Goal: Task Accomplishment & Management: Use online tool/utility

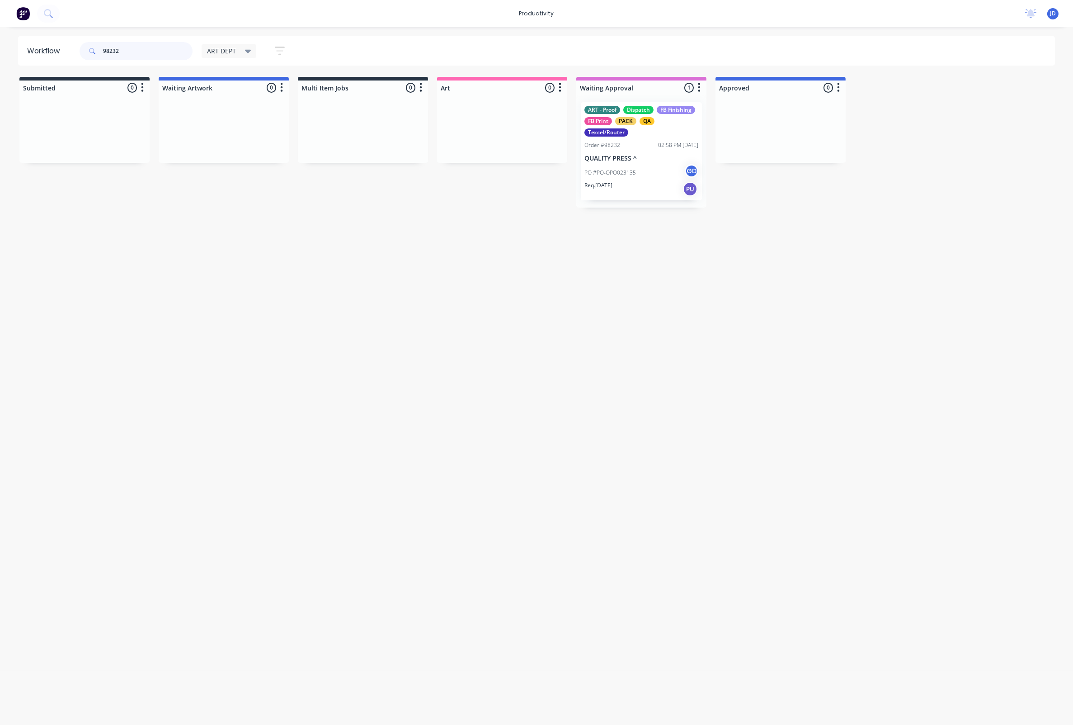
drag, startPoint x: 124, startPoint y: 48, endPoint x: 158, endPoint y: 51, distance: 34.0
click at [124, 48] on input "98232" at bounding box center [148, 51] width 90 height 18
drag, startPoint x: 121, startPoint y: 50, endPoint x: 63, endPoint y: 48, distance: 58.3
click at [63, 48] on header "Workflow 98232 ART DEPT Save new view None edit ART DEPT (Default) edit Banner …" at bounding box center [537, 50] width 1038 height 29
type input "98236"
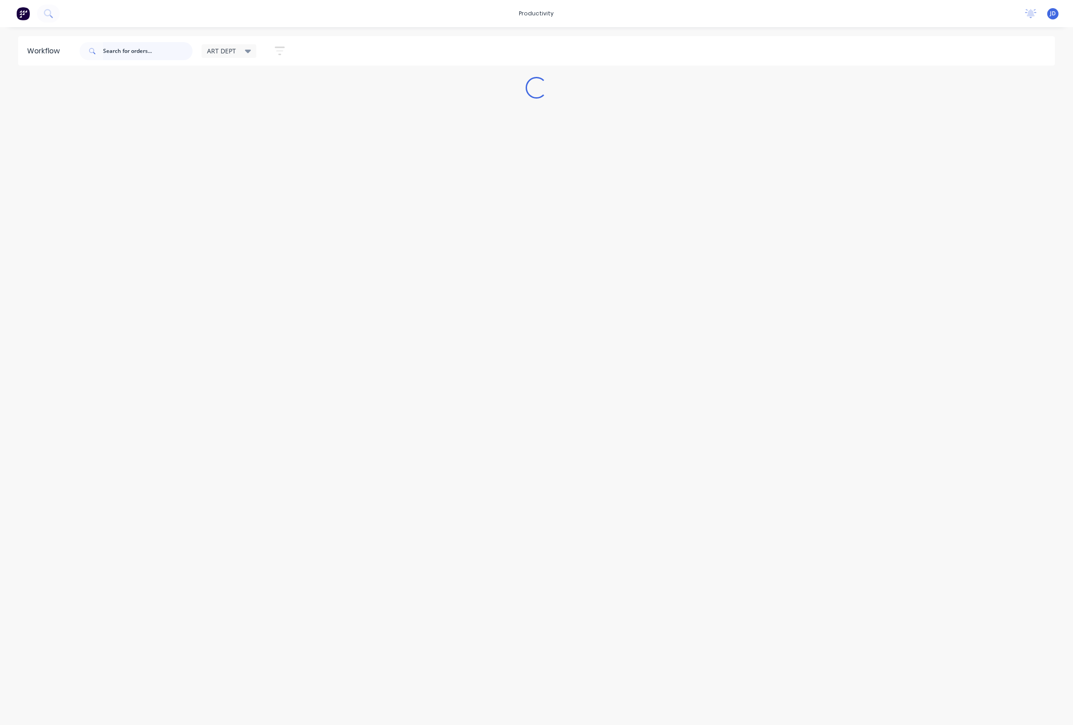
click at [171, 52] on input "text" at bounding box center [148, 51] width 90 height 18
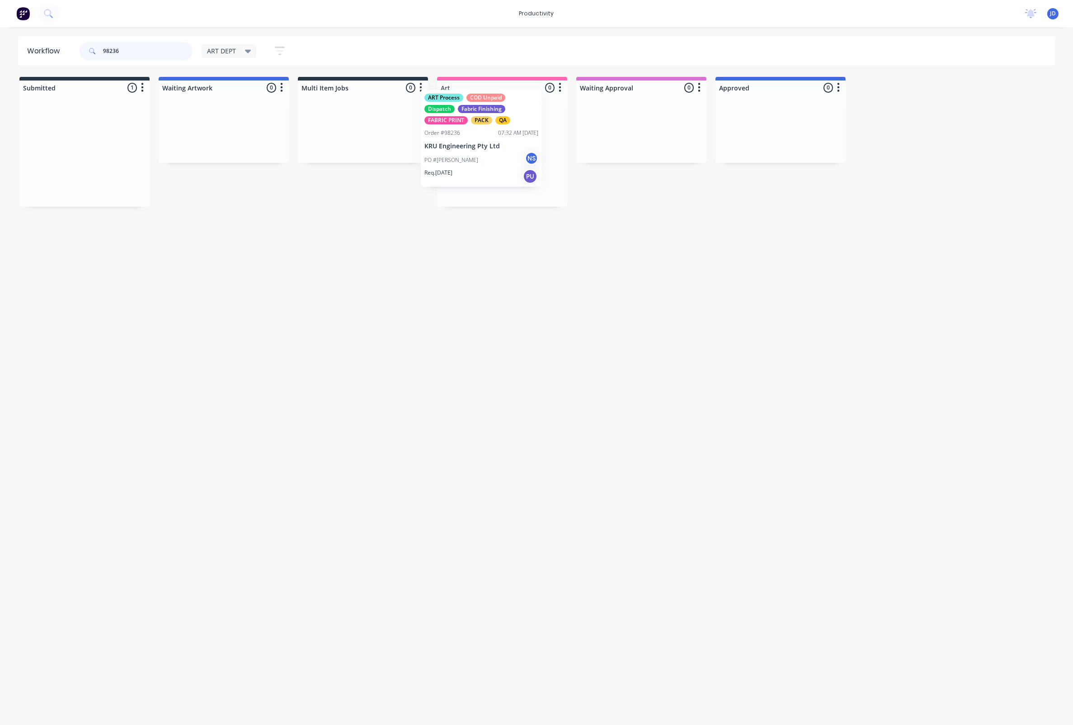
drag, startPoint x: 107, startPoint y: 129, endPoint x: 510, endPoint y: 116, distance: 403.5
click at [491, 137] on div "ART Process COD Unpaid Dispatch Fabric Finishing FABRIC PRINT PACK QA Order #98…" at bounding box center [502, 151] width 121 height 98
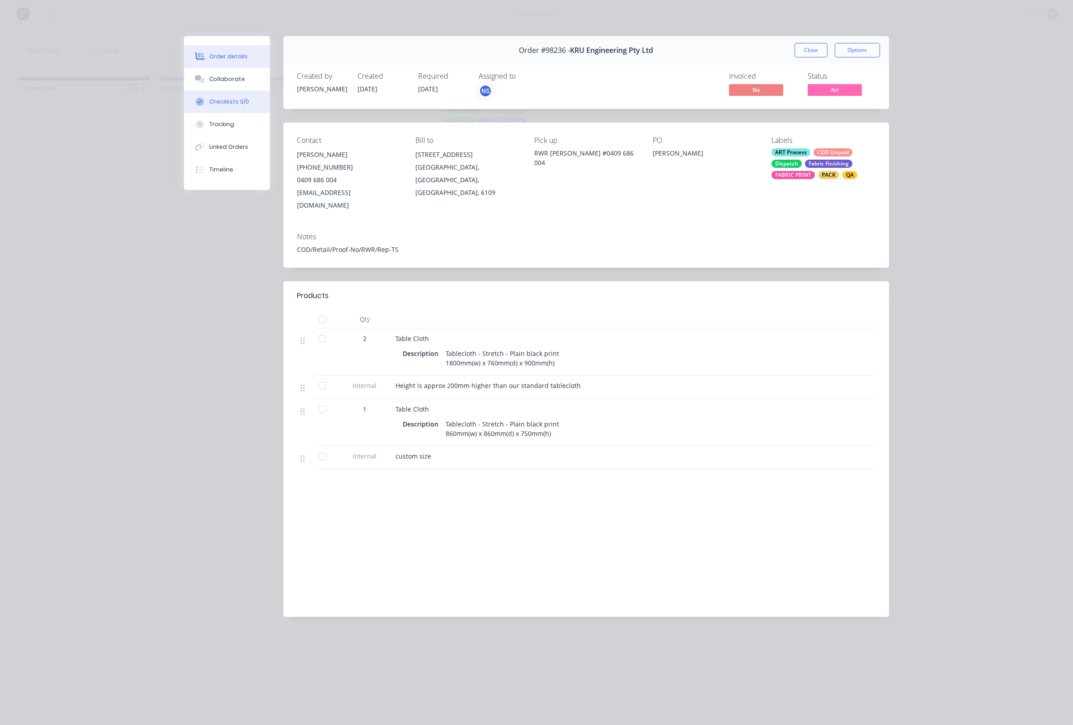
click at [210, 113] on button "Checklists 0/0" at bounding box center [227, 101] width 86 height 23
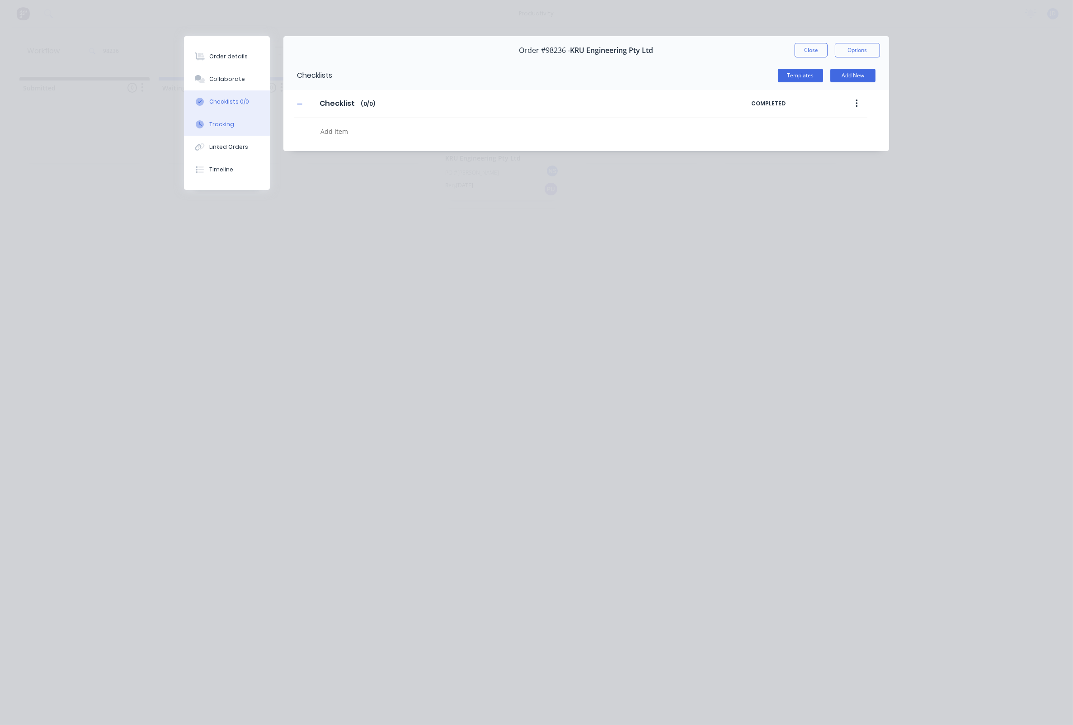
click at [211, 125] on div "Tracking" at bounding box center [221, 124] width 25 height 8
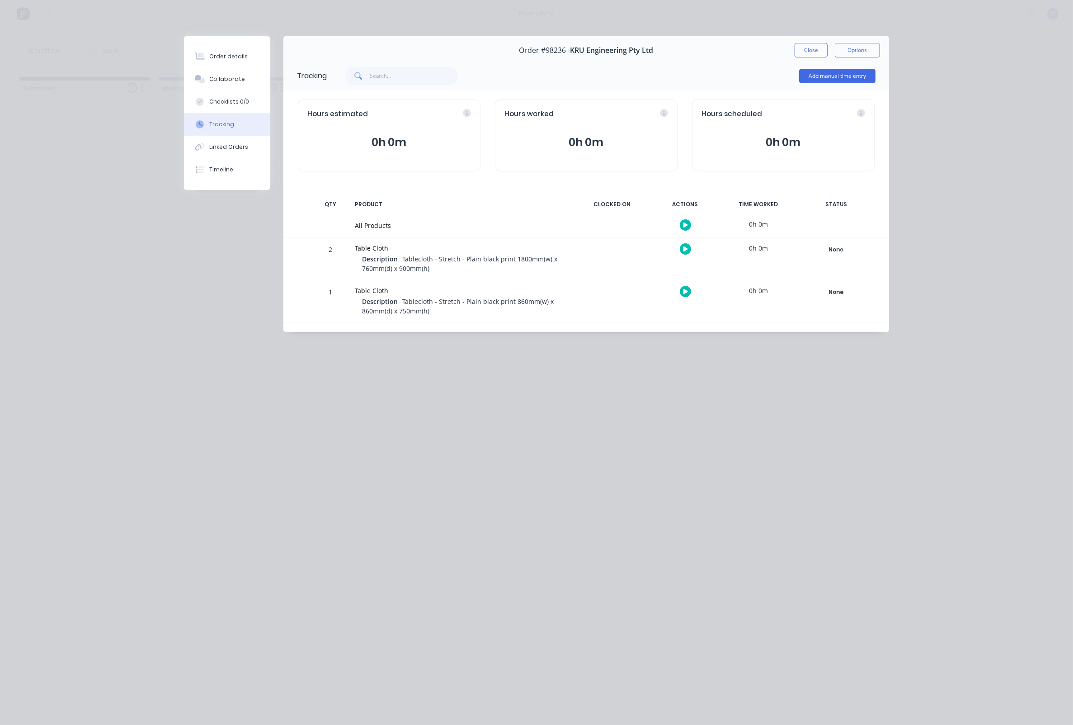
click at [682, 249] on button "button" at bounding box center [685, 248] width 11 height 11
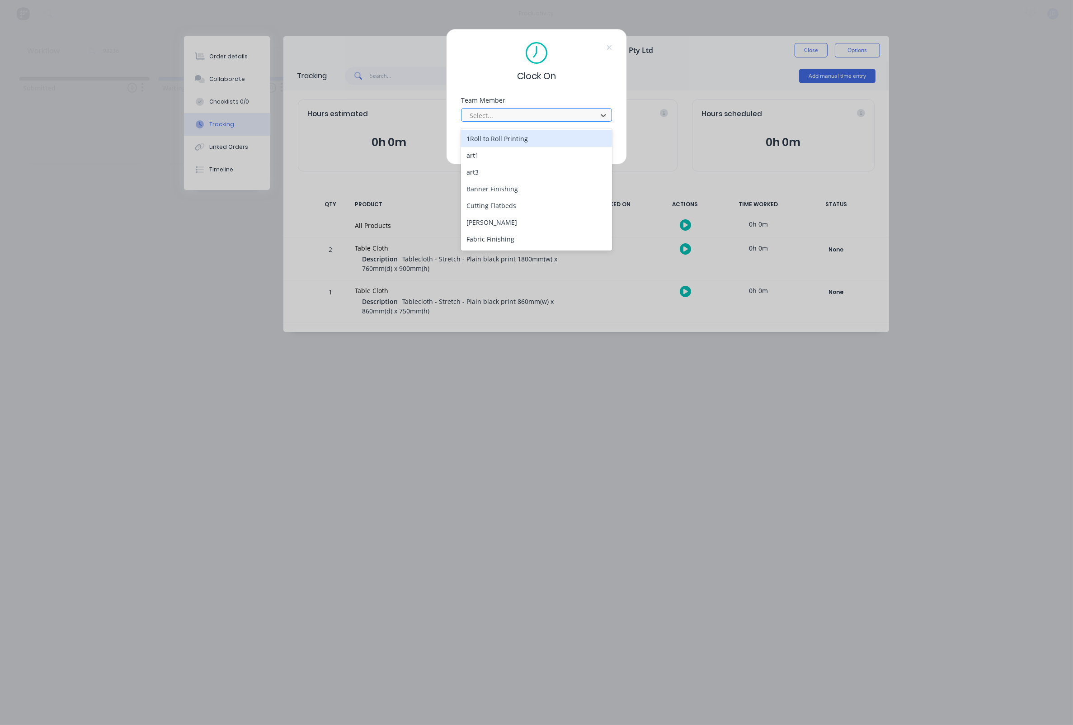
drag, startPoint x: 561, startPoint y: 124, endPoint x: 556, endPoint y: 118, distance: 8.0
click at [561, 121] on div at bounding box center [531, 115] width 124 height 11
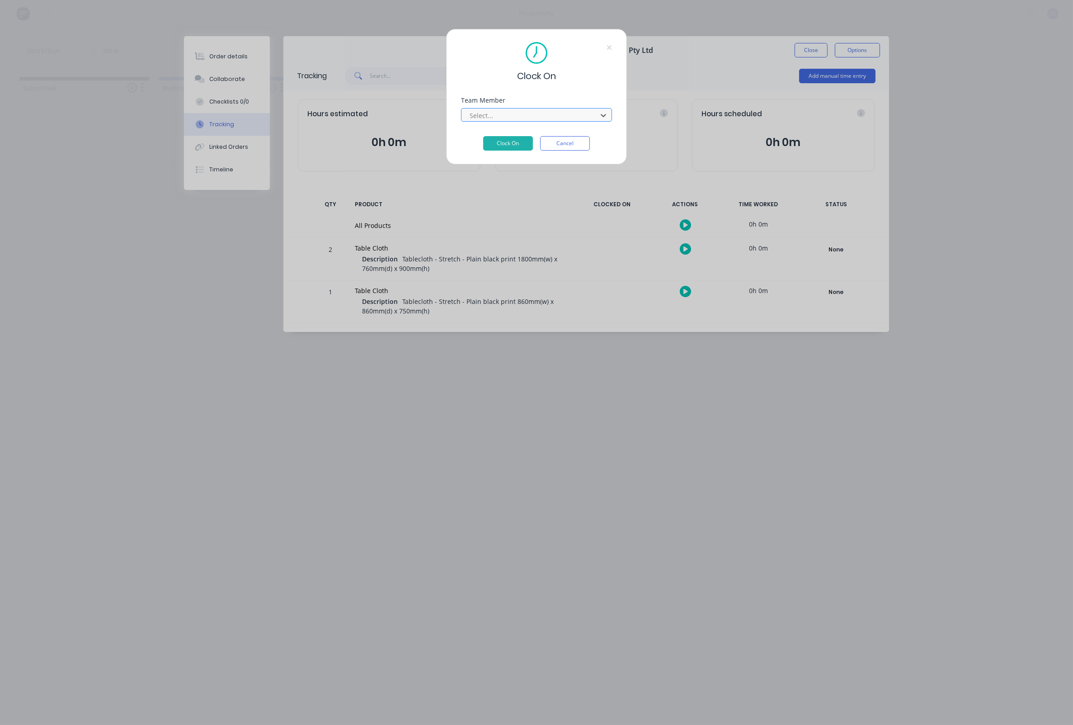
click at [556, 117] on div at bounding box center [531, 115] width 124 height 11
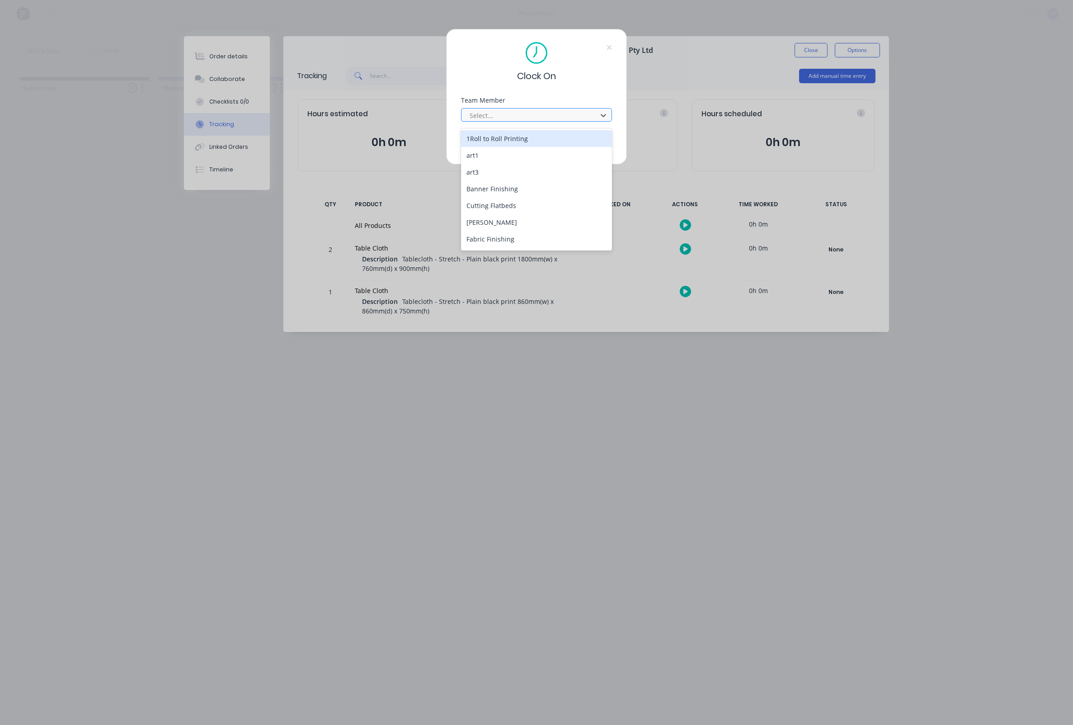
click at [551, 121] on div at bounding box center [531, 115] width 124 height 11
click at [510, 199] on div "[PERSON_NAME]" at bounding box center [536, 203] width 151 height 17
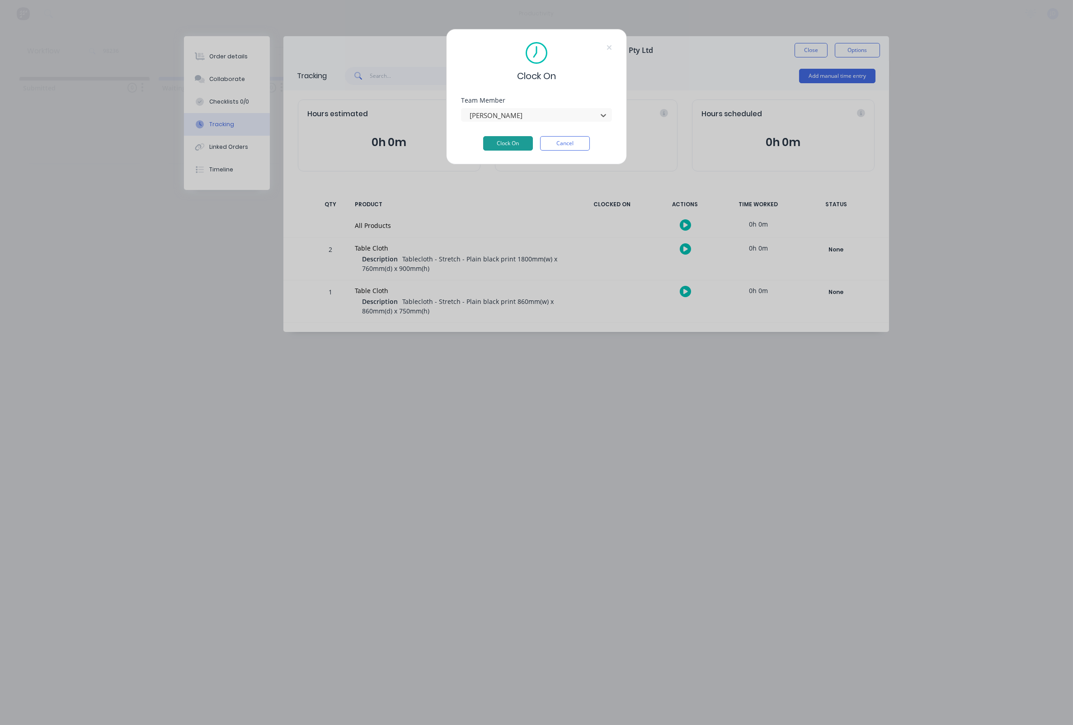
click at [510, 148] on button "Clock On" at bounding box center [508, 143] width 50 height 14
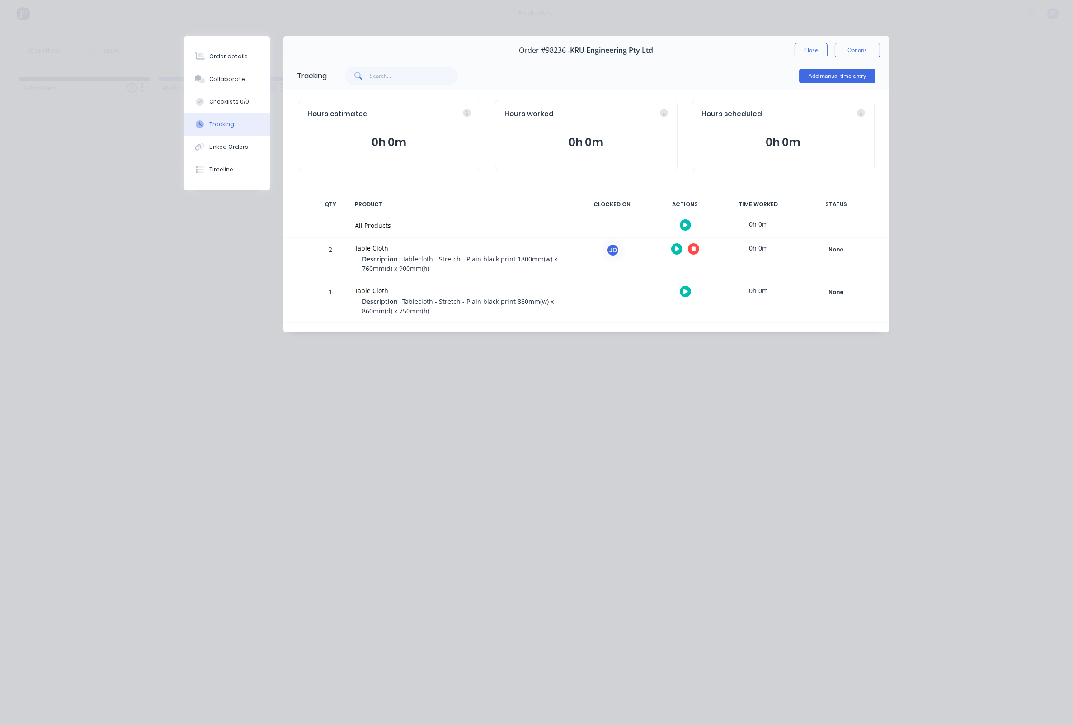
click at [696, 252] on icon "button" at bounding box center [694, 249] width 5 height 6
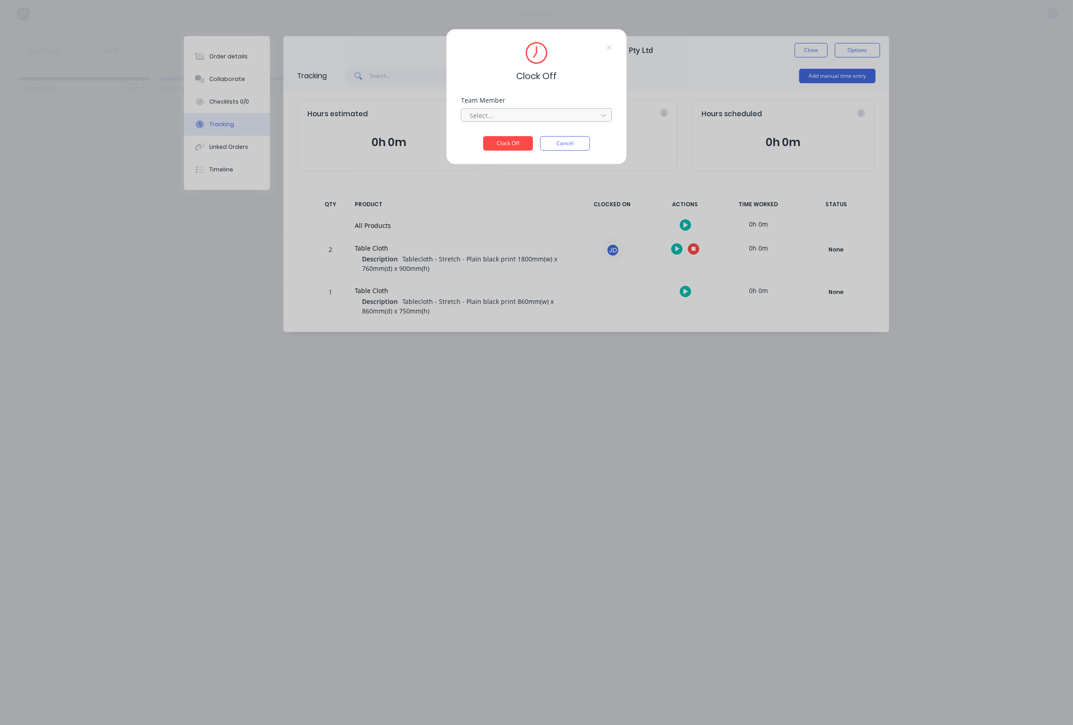
click at [556, 121] on div at bounding box center [531, 115] width 124 height 11
click at [519, 139] on div "[PERSON_NAME]" at bounding box center [536, 138] width 151 height 17
click at [513, 143] on button "Clock Off" at bounding box center [508, 143] width 50 height 14
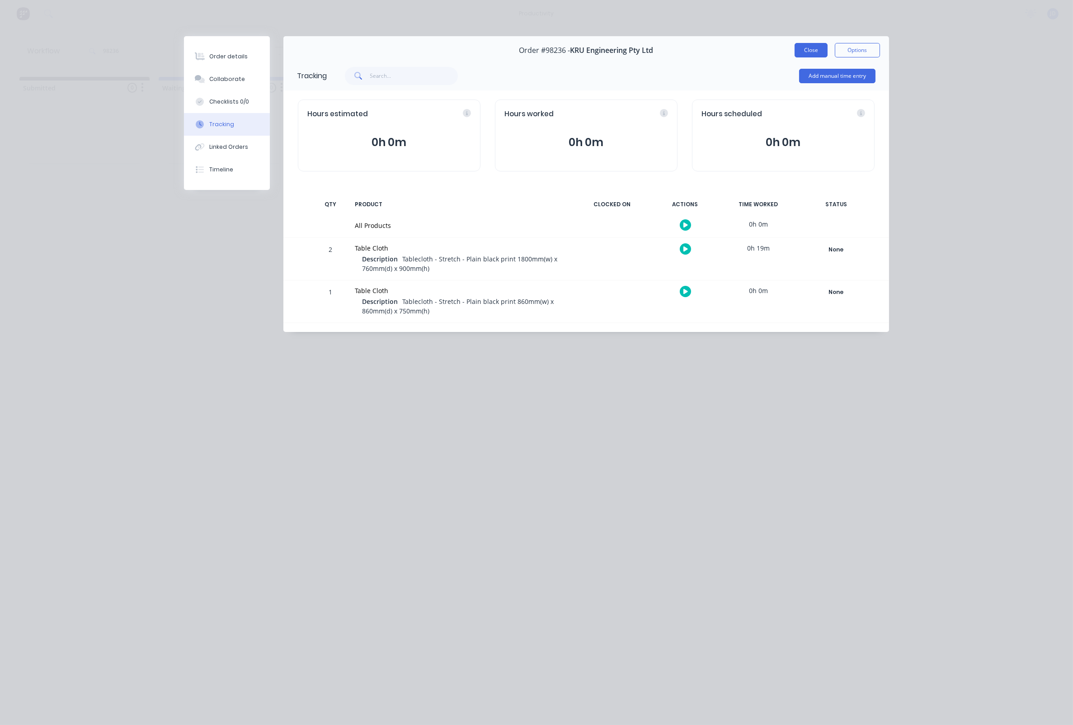
click at [808, 53] on button "Close" at bounding box center [811, 50] width 33 height 14
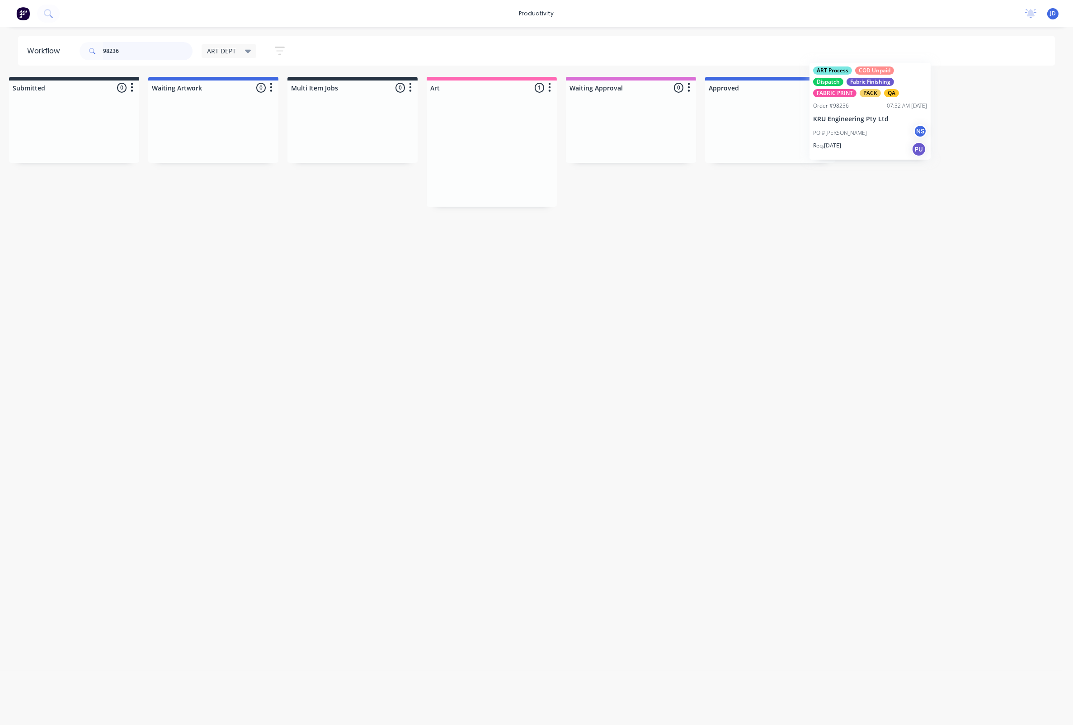
scroll to position [0, 11]
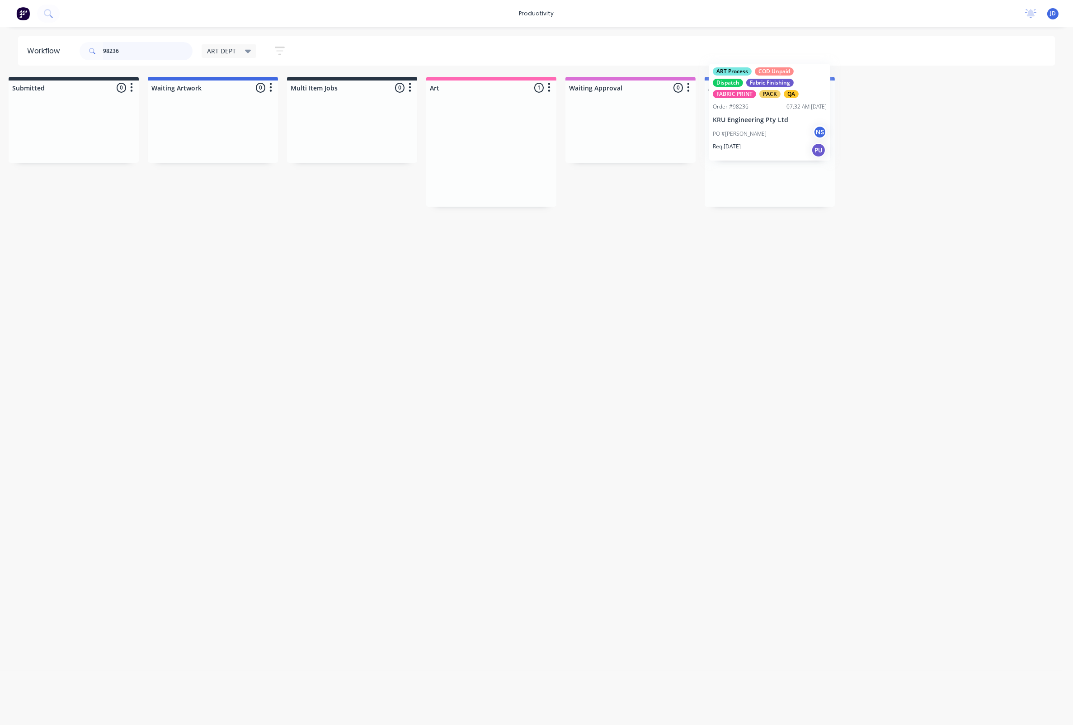
drag, startPoint x: 505, startPoint y: 194, endPoint x: 818, endPoint y: 171, distance: 313.2
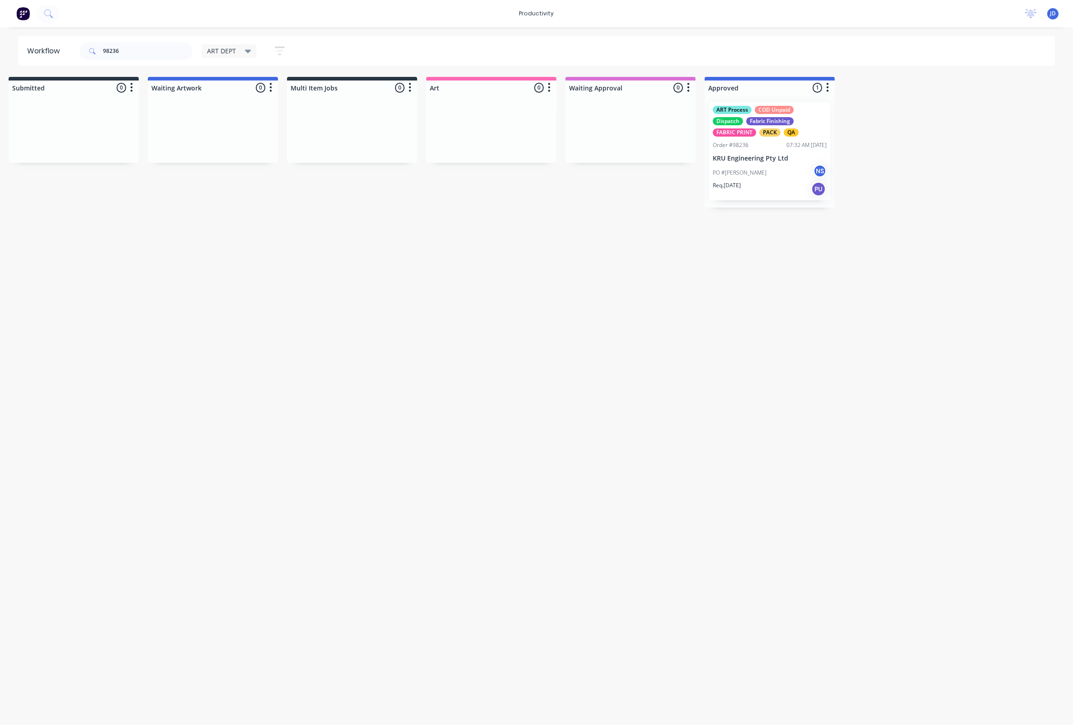
scroll to position [0, 23]
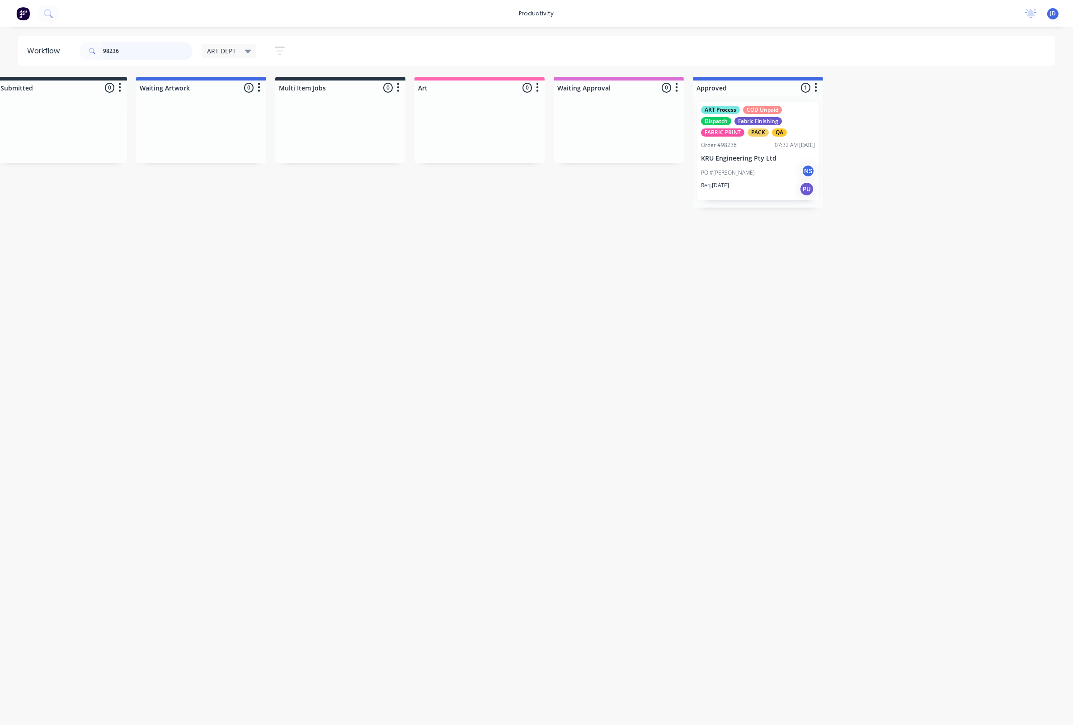
drag, startPoint x: 59, startPoint y: 50, endPoint x: 26, endPoint y: 49, distance: 32.6
click at [26, 49] on header "Workflow 98236 ART DEPT Save new view None edit ART DEPT (Default) edit Banner …" at bounding box center [537, 50] width 1038 height 29
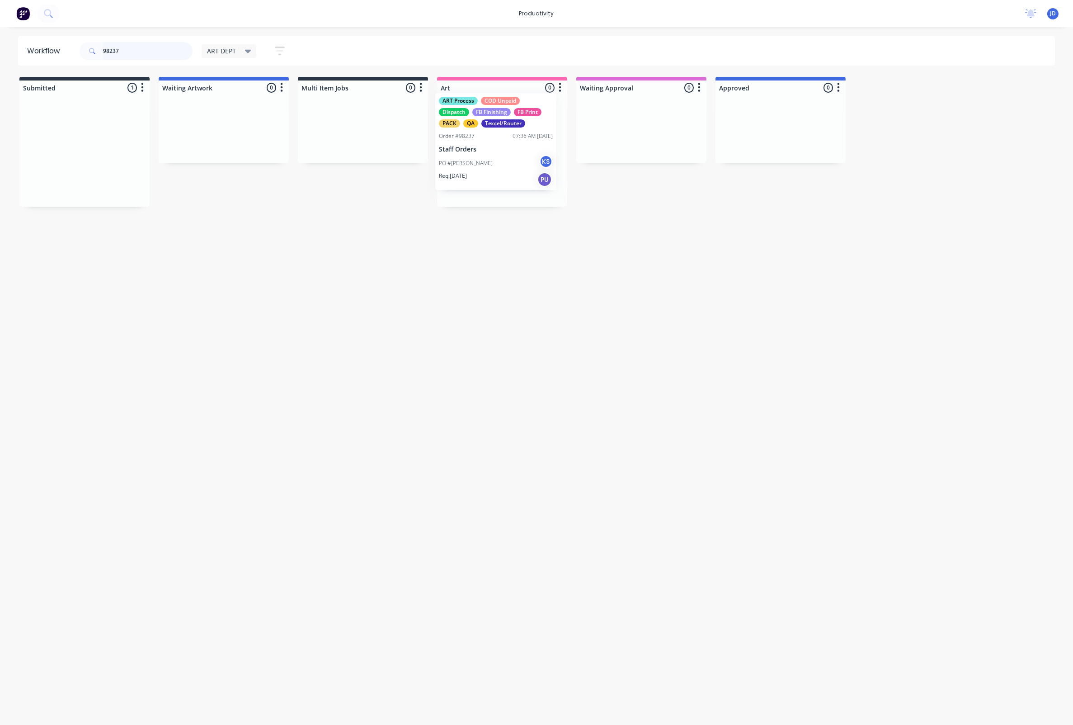
drag, startPoint x: 81, startPoint y: 156, endPoint x: 491, endPoint y: 146, distance: 410.6
click at [487, 175] on div "PO #John D KS" at bounding box center [502, 172] width 114 height 17
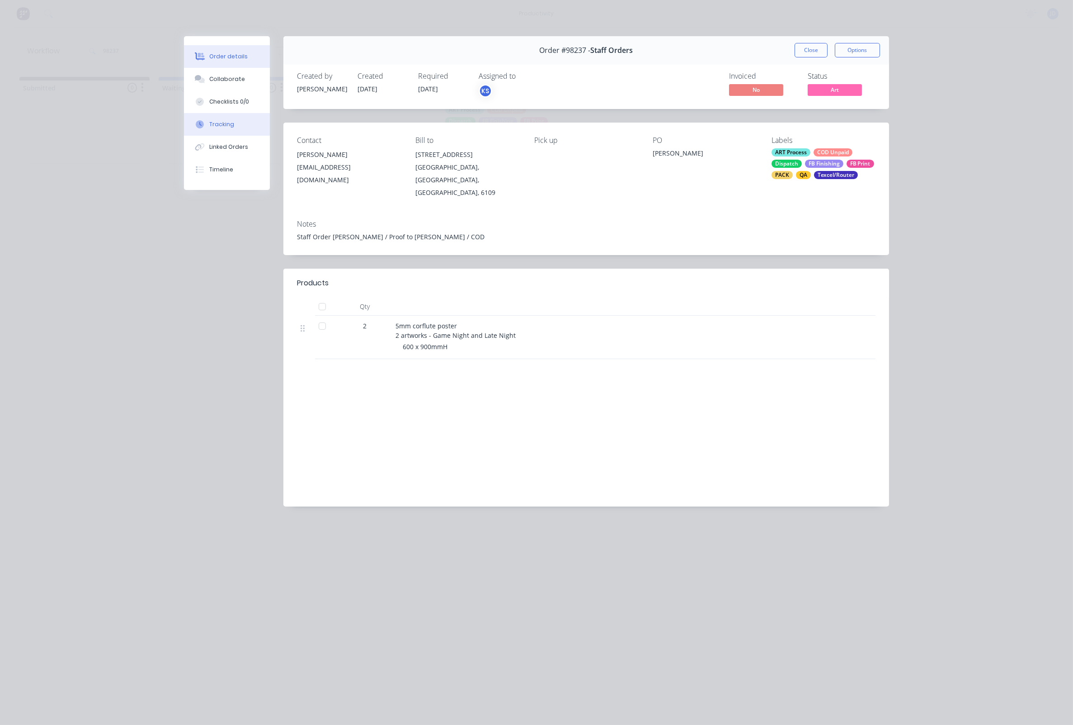
click at [221, 134] on button "Tracking" at bounding box center [227, 124] width 86 height 23
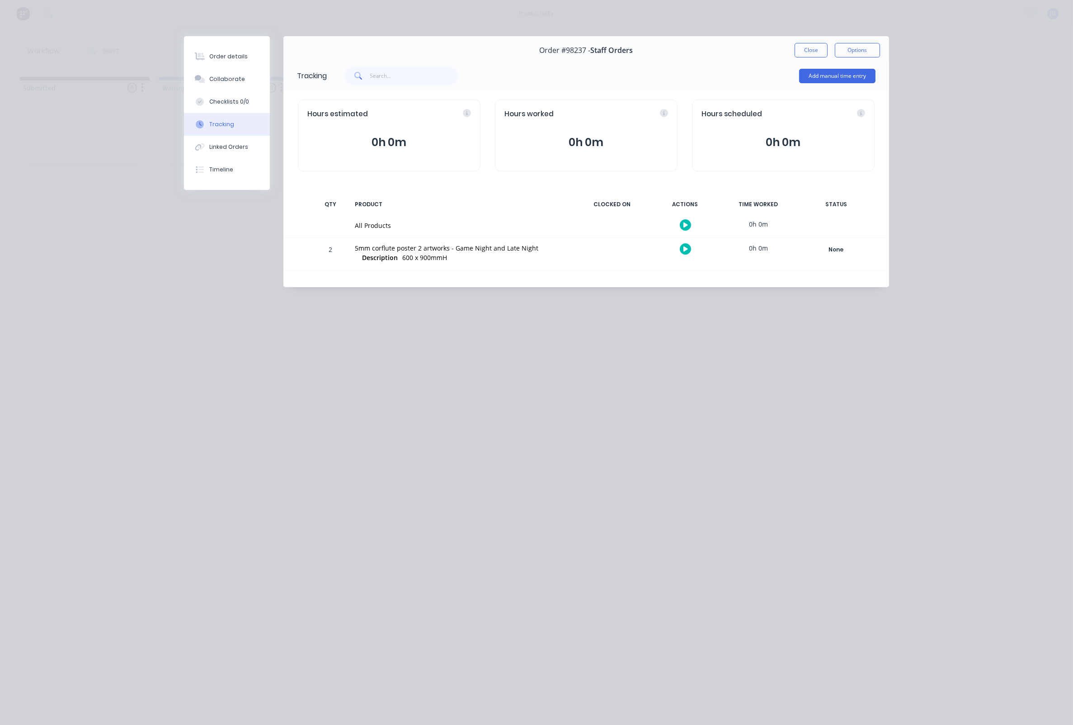
click at [680, 248] on button "button" at bounding box center [685, 248] width 11 height 11
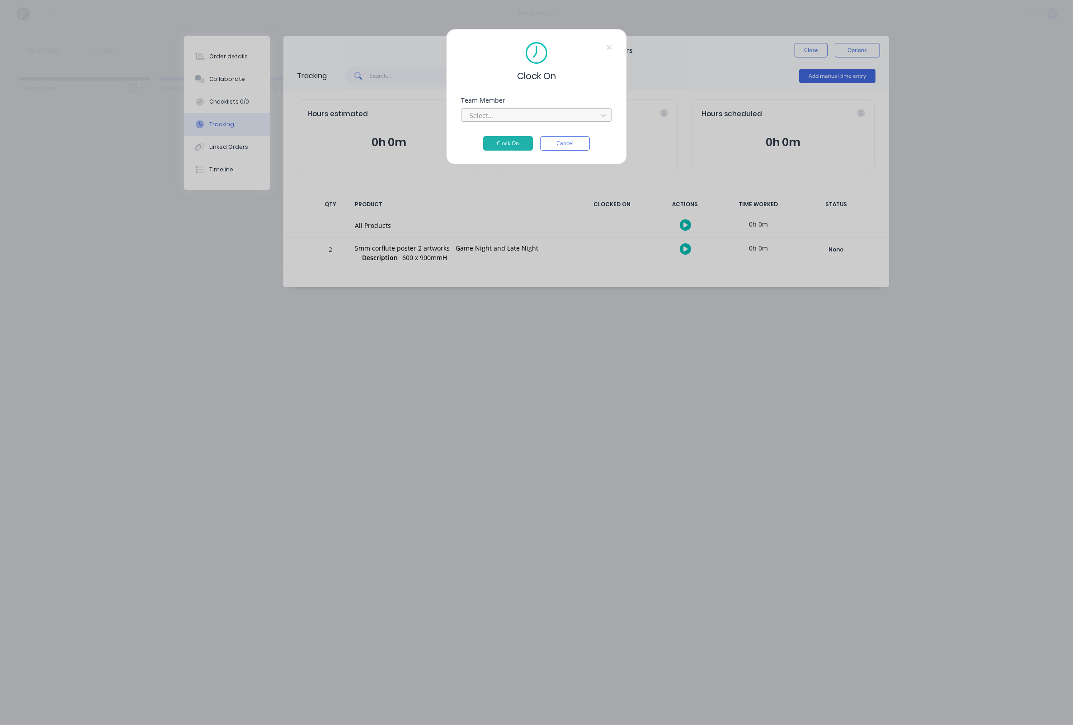
click at [502, 113] on div at bounding box center [531, 115] width 124 height 11
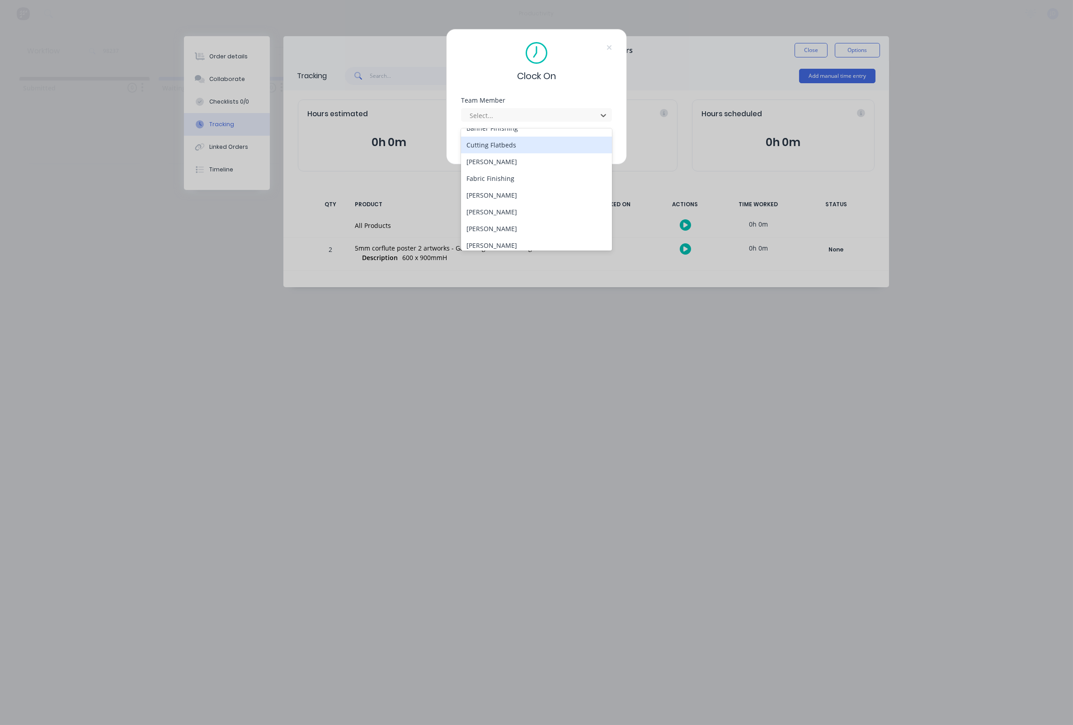
scroll to position [61, 0]
click at [485, 208] on div "[PERSON_NAME]" at bounding box center [536, 211] width 151 height 17
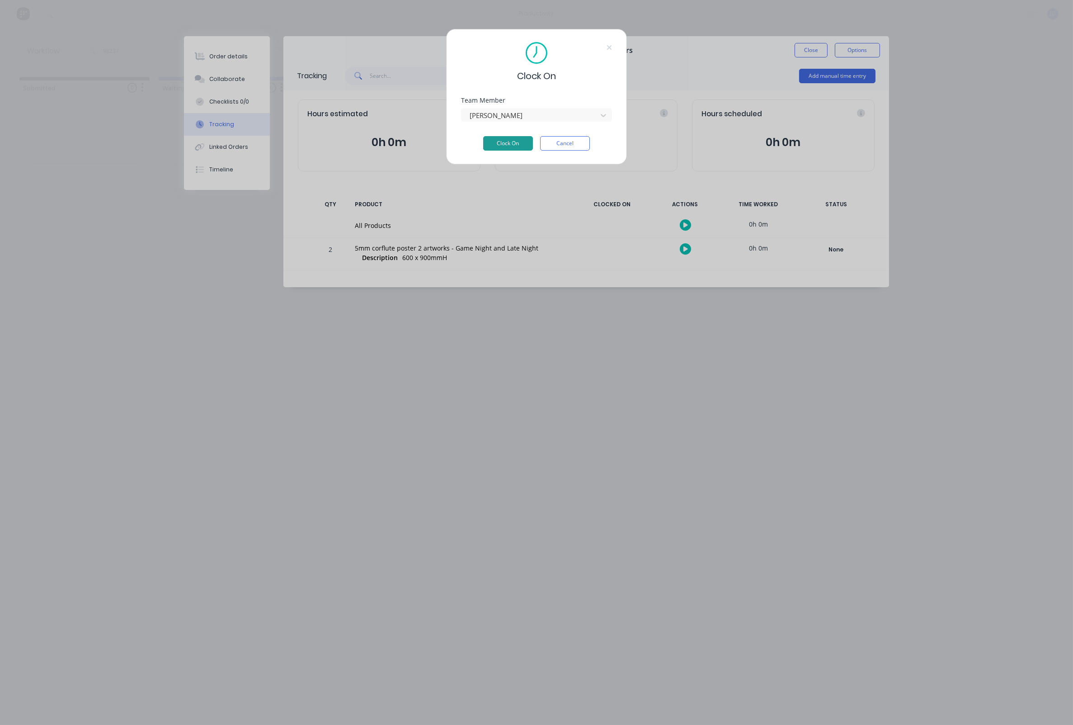
click at [510, 147] on button "Clock On" at bounding box center [508, 143] width 50 height 14
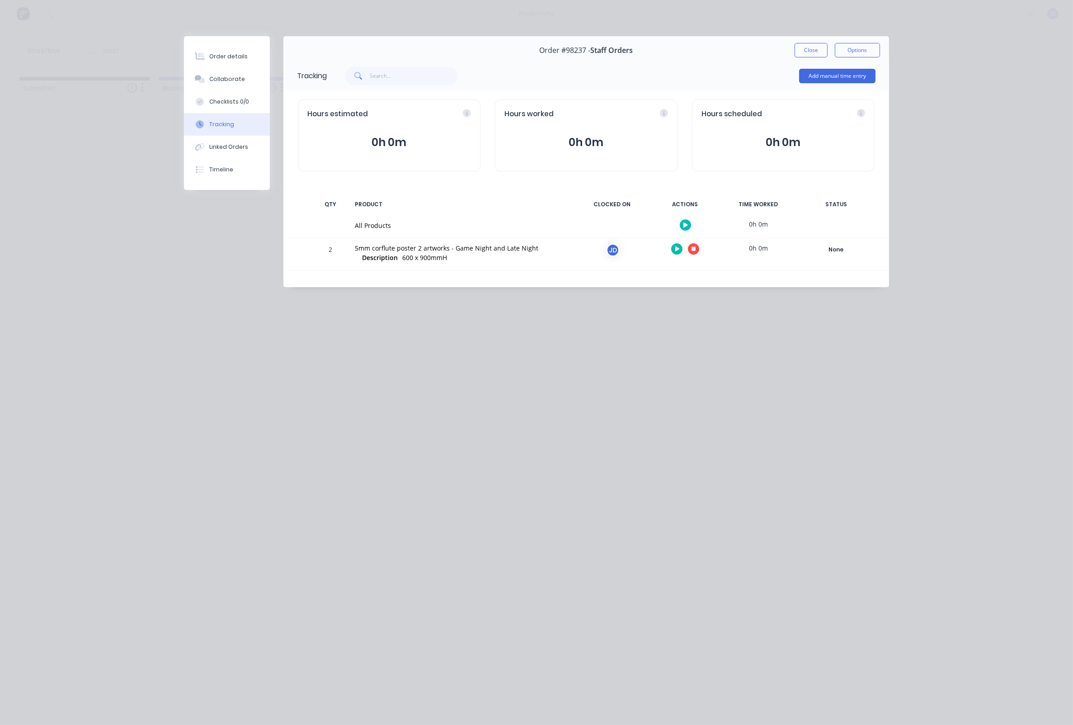
click at [698, 243] on div at bounding box center [685, 249] width 68 height 22
click at [696, 245] on button "button" at bounding box center [693, 248] width 11 height 11
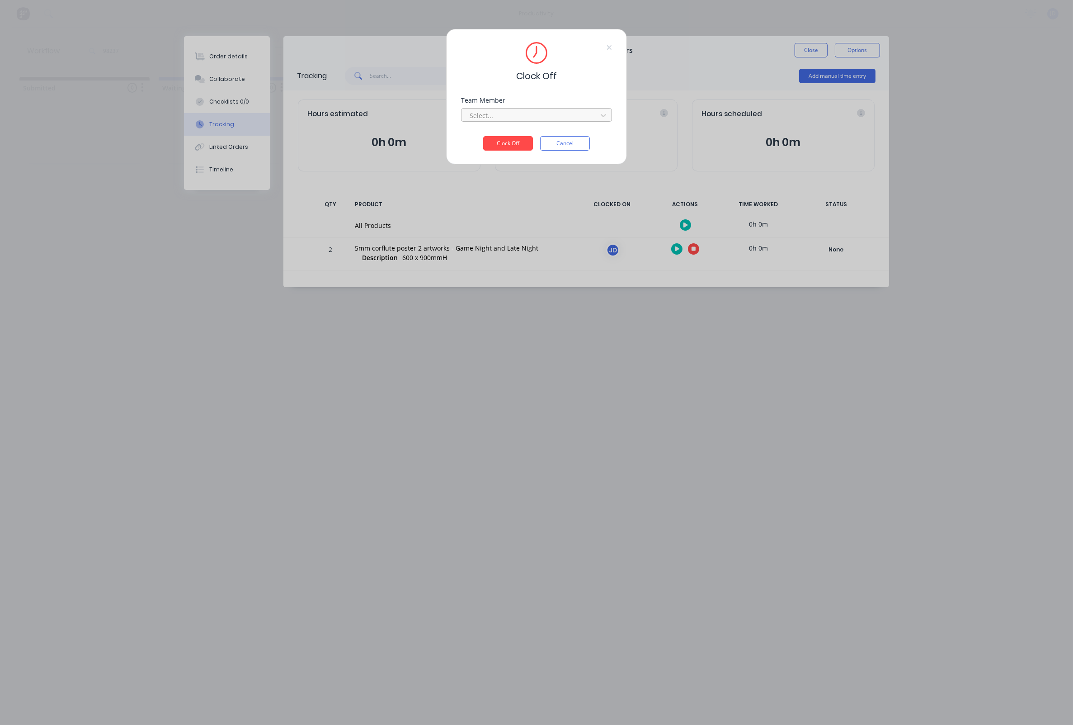
click at [525, 119] on div at bounding box center [531, 115] width 124 height 11
drag, startPoint x: 498, startPoint y: 137, endPoint x: 502, endPoint y: 145, distance: 8.9
click at [498, 137] on div "[PERSON_NAME]" at bounding box center [536, 138] width 151 height 17
click at [506, 151] on button "Clock Off" at bounding box center [508, 143] width 50 height 14
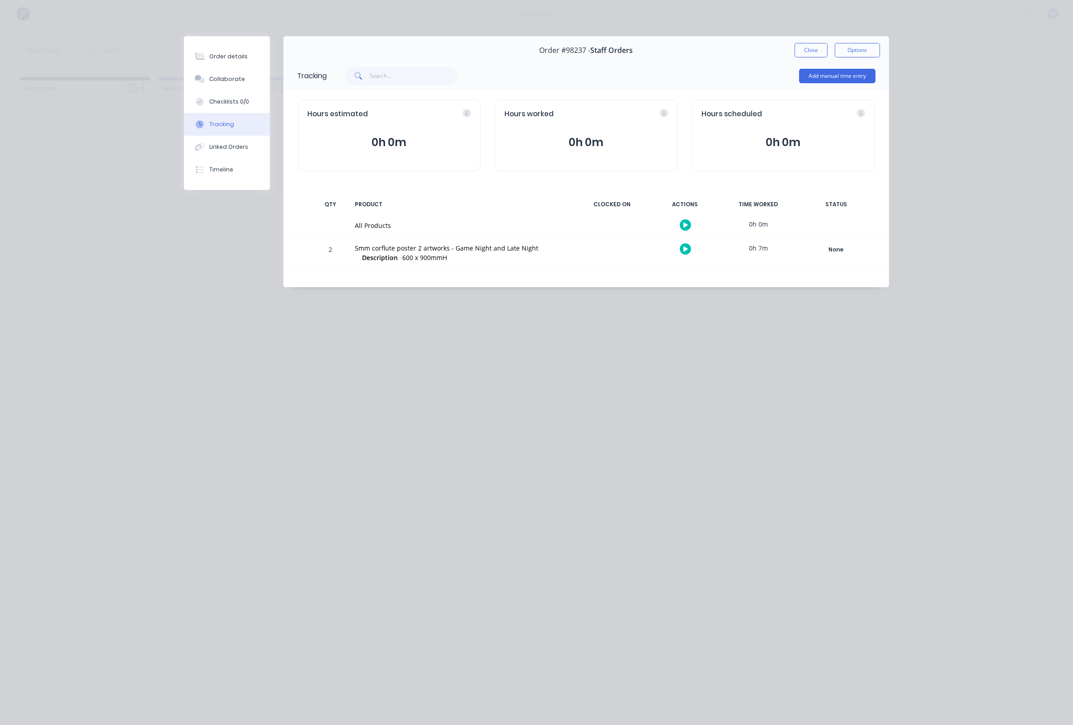
click at [745, 85] on div "Add manual time entry" at bounding box center [601, 75] width 549 height 27
click at [802, 54] on button "Close" at bounding box center [811, 50] width 33 height 14
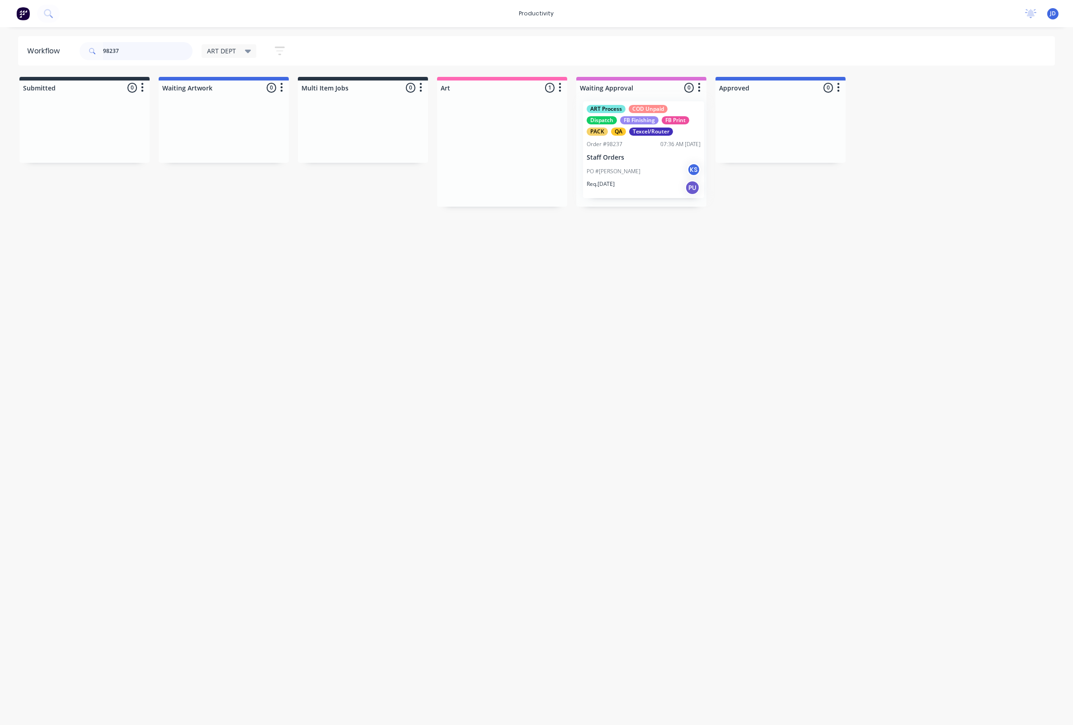
drag, startPoint x: 510, startPoint y: 155, endPoint x: 755, endPoint y: 212, distance: 252.2
drag, startPoint x: 126, startPoint y: 51, endPoint x: 89, endPoint y: 47, distance: 36.8
click at [89, 47] on div "98237" at bounding box center [136, 51] width 113 height 18
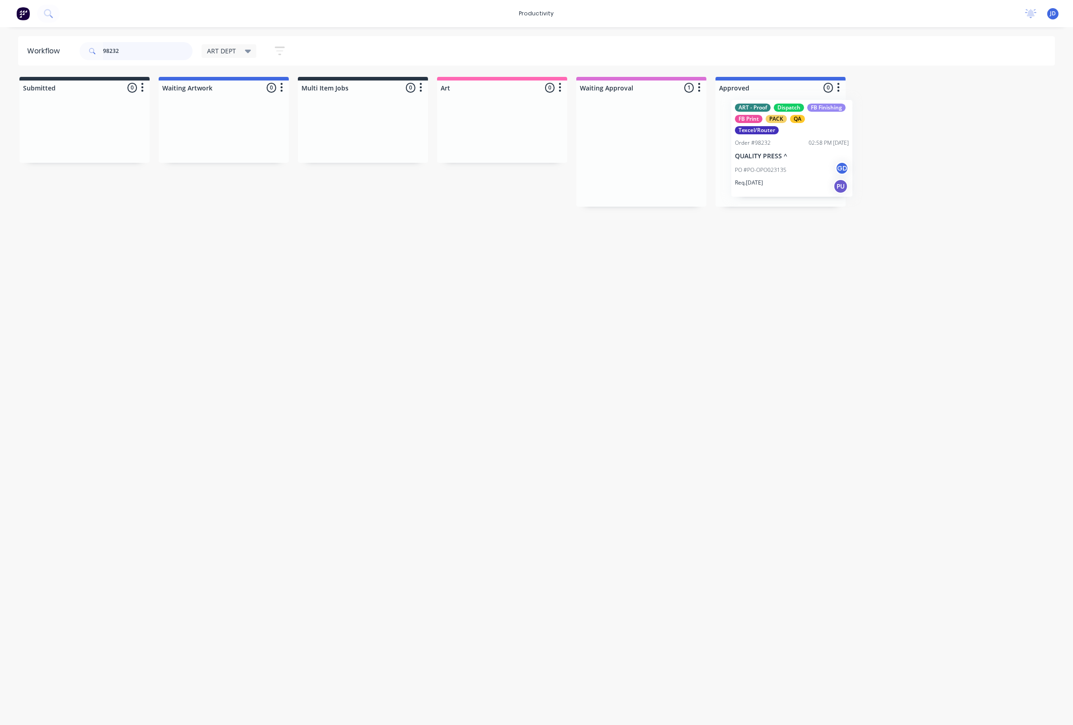
drag, startPoint x: 653, startPoint y: 158, endPoint x: 770, endPoint y: 158, distance: 116.6
click at [753, 164] on div at bounding box center [781, 151] width 130 height 112
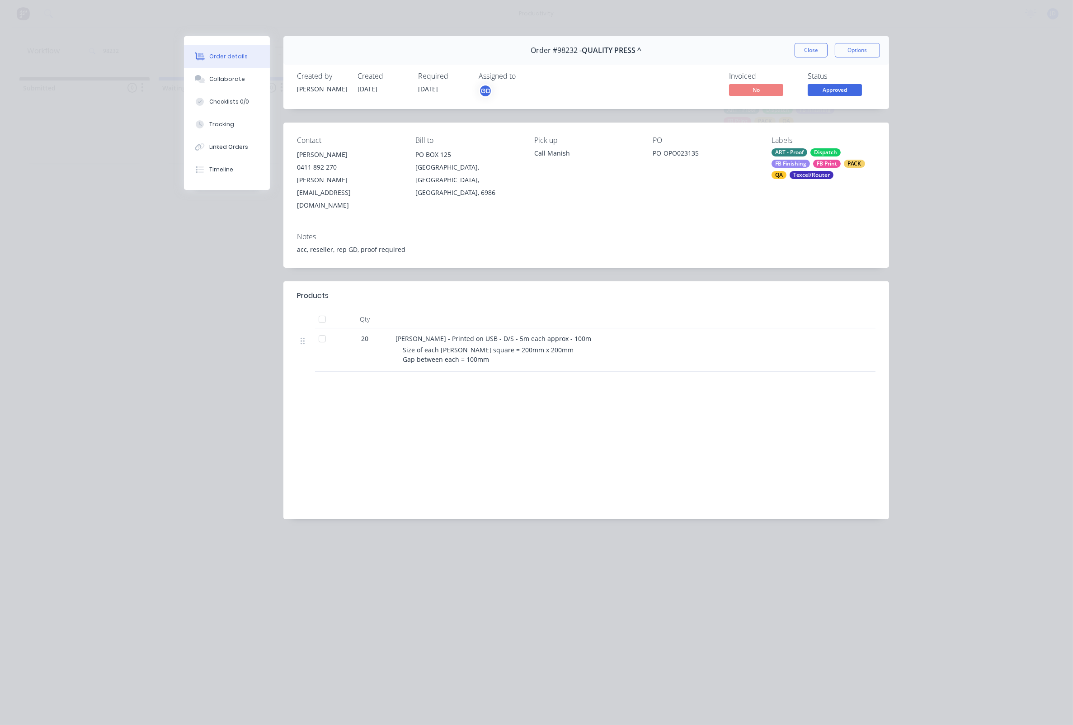
drag, startPoint x: 230, startPoint y: 83, endPoint x: 155, endPoint y: 90, distance: 75.8
click at [230, 83] on div "Collaborate" at bounding box center [227, 79] width 36 height 8
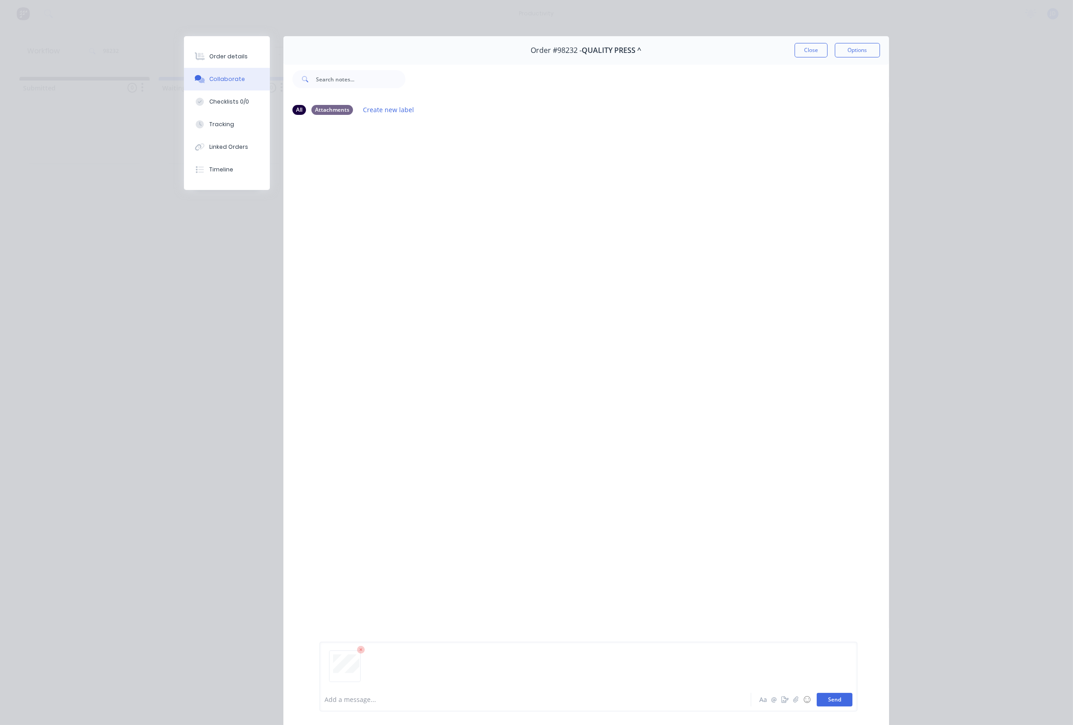
click at [848, 693] on button "Send" at bounding box center [835, 700] width 36 height 14
click at [816, 53] on button "Close" at bounding box center [811, 50] width 33 height 14
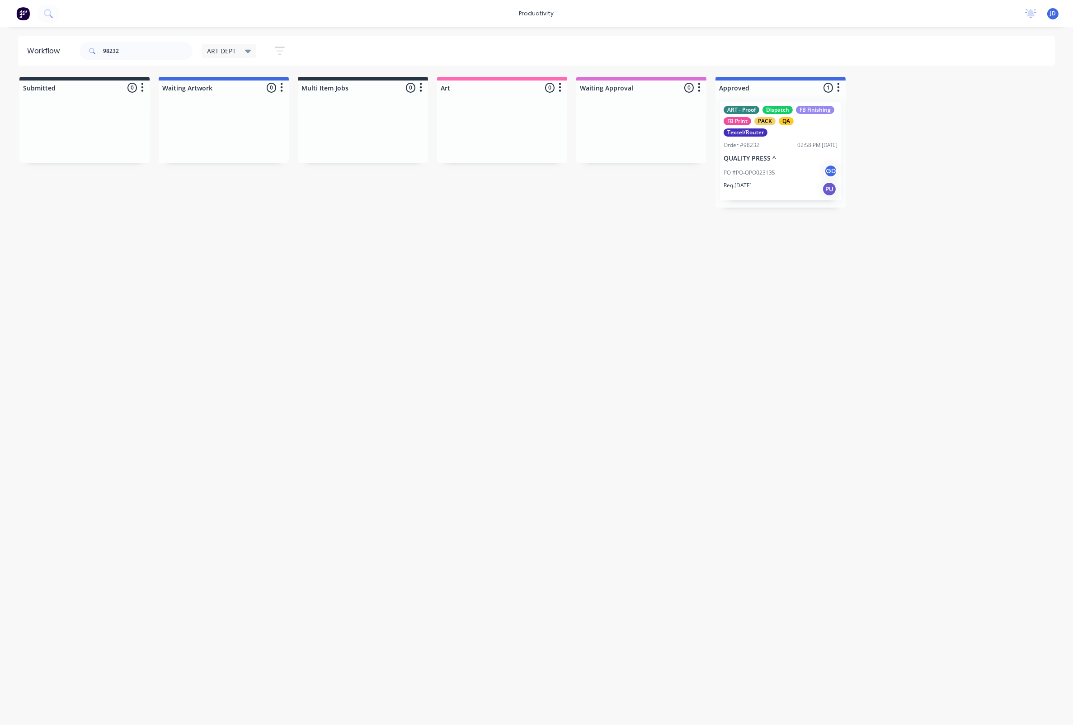
drag, startPoint x: 113, startPoint y: 40, endPoint x: 124, endPoint y: 47, distance: 14.0
click at [113, 42] on div "98232" at bounding box center [136, 51] width 113 height 27
drag, startPoint x: 126, startPoint y: 48, endPoint x: 73, endPoint y: 48, distance: 52.4
click at [73, 47] on header "Workflow 98232 ART DEPT Save new view None edit ART DEPT (Default) edit Banner …" at bounding box center [537, 50] width 1038 height 29
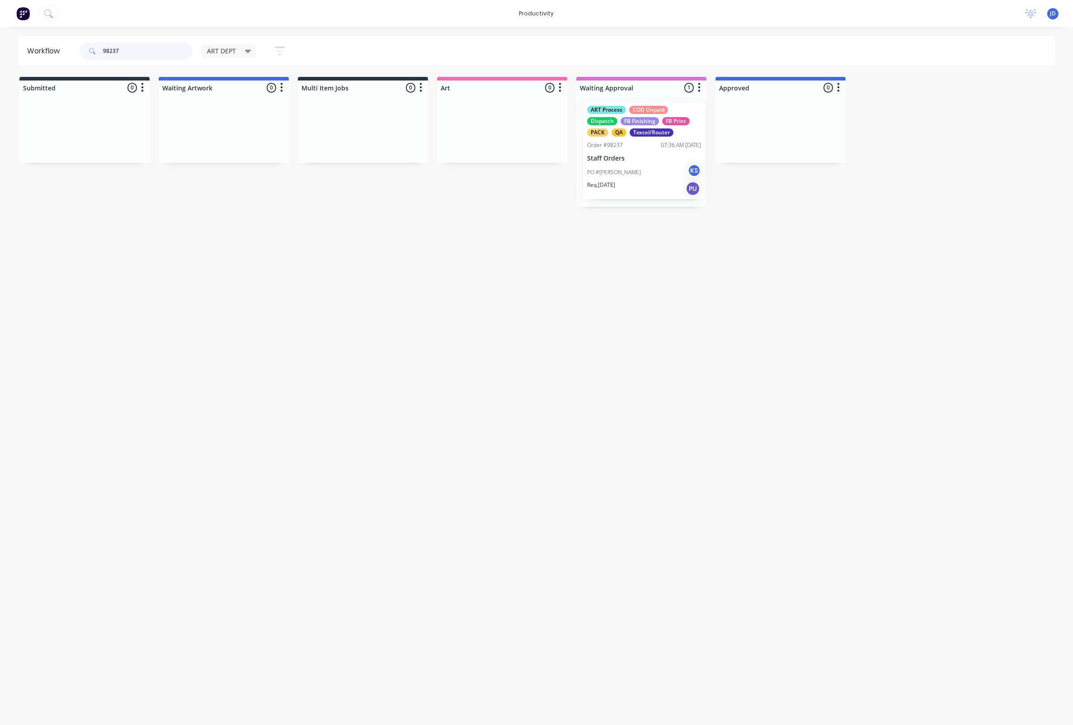
drag, startPoint x: 644, startPoint y: 153, endPoint x: 834, endPoint y: 153, distance: 189.4
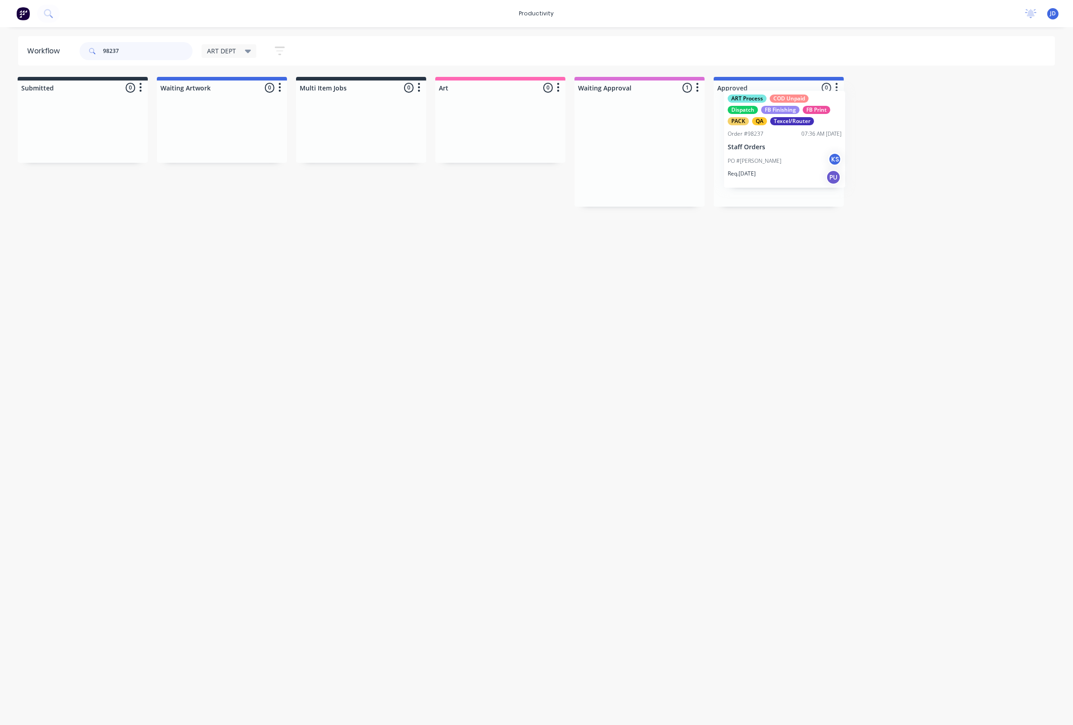
drag, startPoint x: 667, startPoint y: 150, endPoint x: 786, endPoint y: 141, distance: 119.2
click at [749, 151] on div at bounding box center [779, 151] width 130 height 112
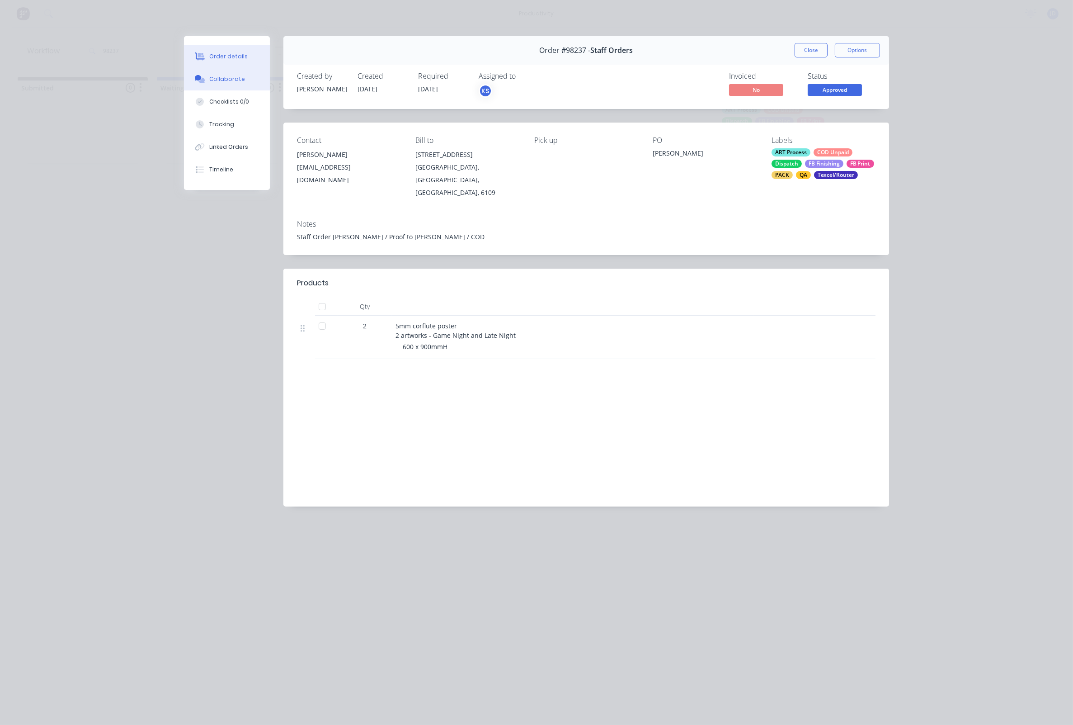
click at [229, 73] on button "Collaborate" at bounding box center [227, 79] width 86 height 23
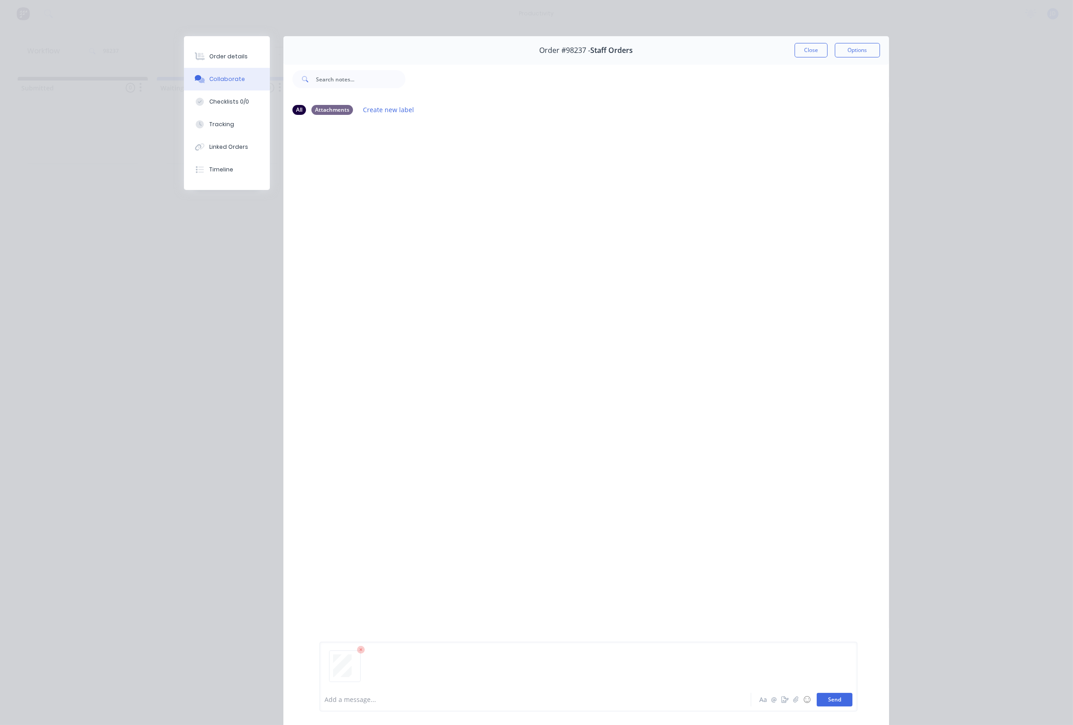
click at [834, 698] on button "Send" at bounding box center [835, 700] width 36 height 14
click at [810, 51] on button "Close" at bounding box center [811, 50] width 33 height 14
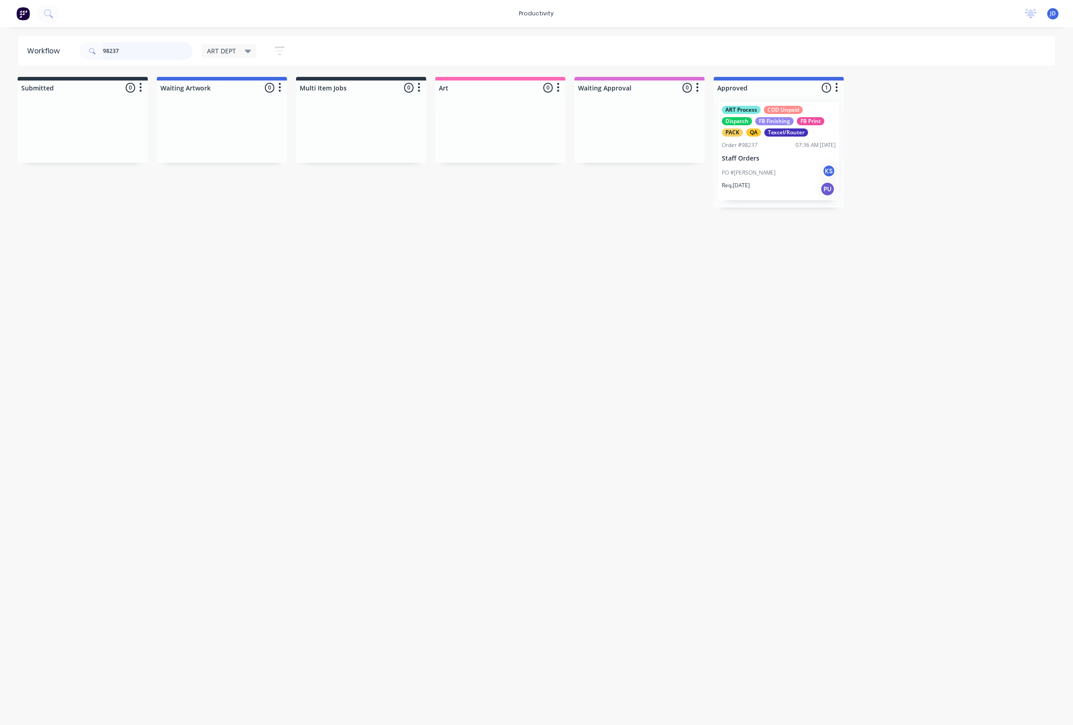
drag, startPoint x: 142, startPoint y: 49, endPoint x: 125, endPoint y: 48, distance: 17.7
click at [125, 48] on input "98237" at bounding box center [148, 51] width 90 height 18
drag, startPoint x: 119, startPoint y: 50, endPoint x: 77, endPoint y: 52, distance: 41.6
click at [78, 52] on div "98237 ART DEPT Save new view None edit ART DEPT (Default) edit Banner Finishing…" at bounding box center [186, 51] width 217 height 27
click at [139, 47] on input "98237" at bounding box center [148, 51] width 90 height 18
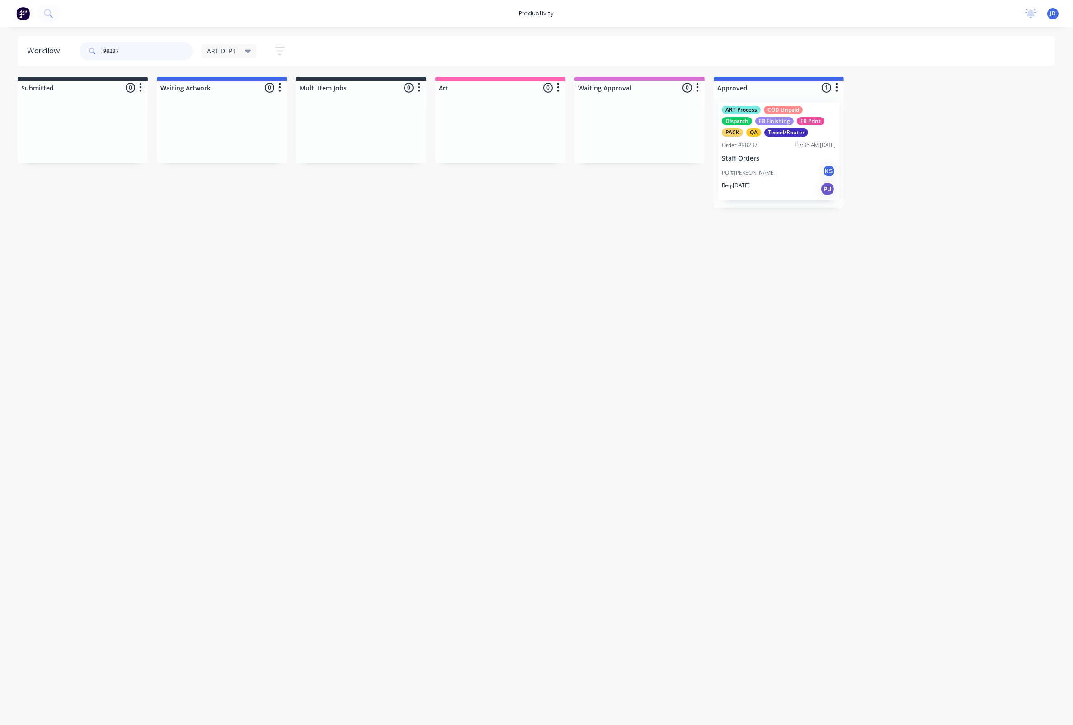
drag, startPoint x: 113, startPoint y: 52, endPoint x: 63, endPoint y: 50, distance: 50.2
click at [63, 50] on header "Workflow 98237 ART DEPT Save new view None edit ART DEPT (Default) edit Banner …" at bounding box center [537, 50] width 1038 height 29
type input "98241"
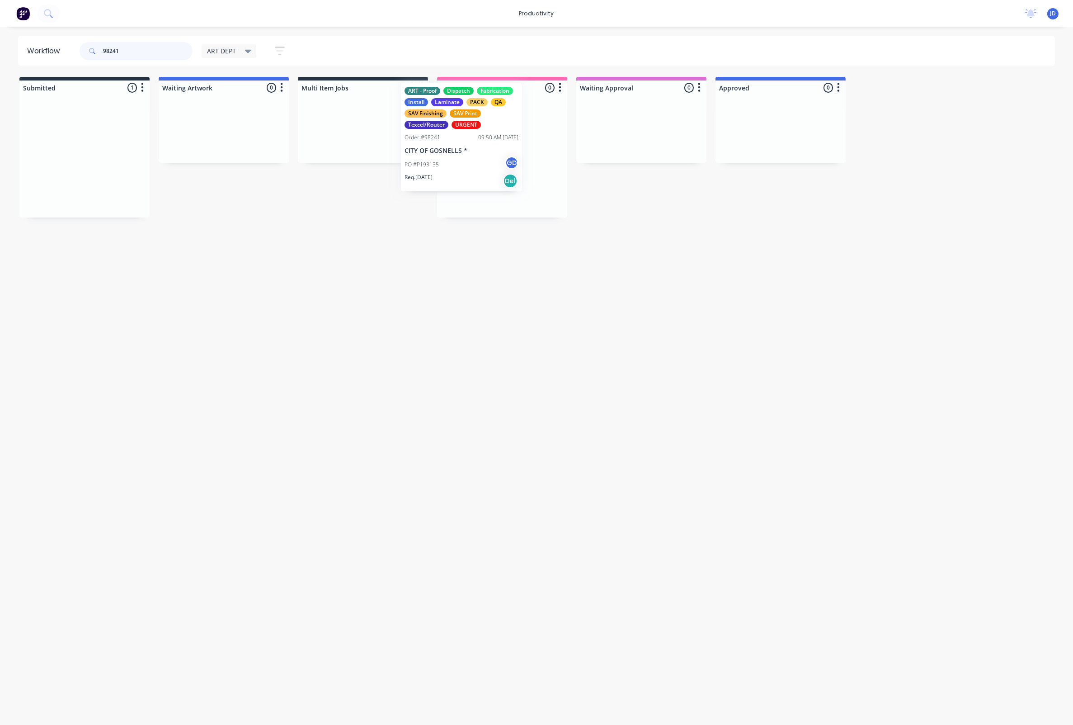
drag, startPoint x: 184, startPoint y: 171, endPoint x: 500, endPoint y: 160, distance: 316.6
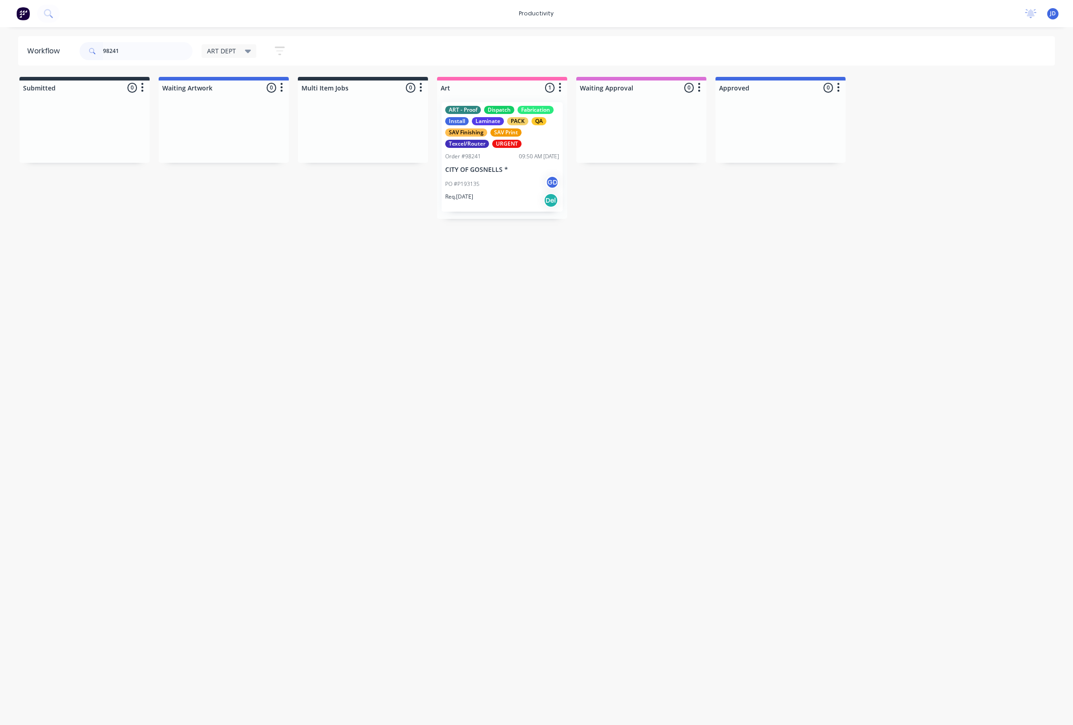
click at [501, 160] on div "ART - Proof Dispatch Fabrication Install Laminate PACK QA SAV Finishing SAV Pri…" at bounding box center [502, 156] width 121 height 109
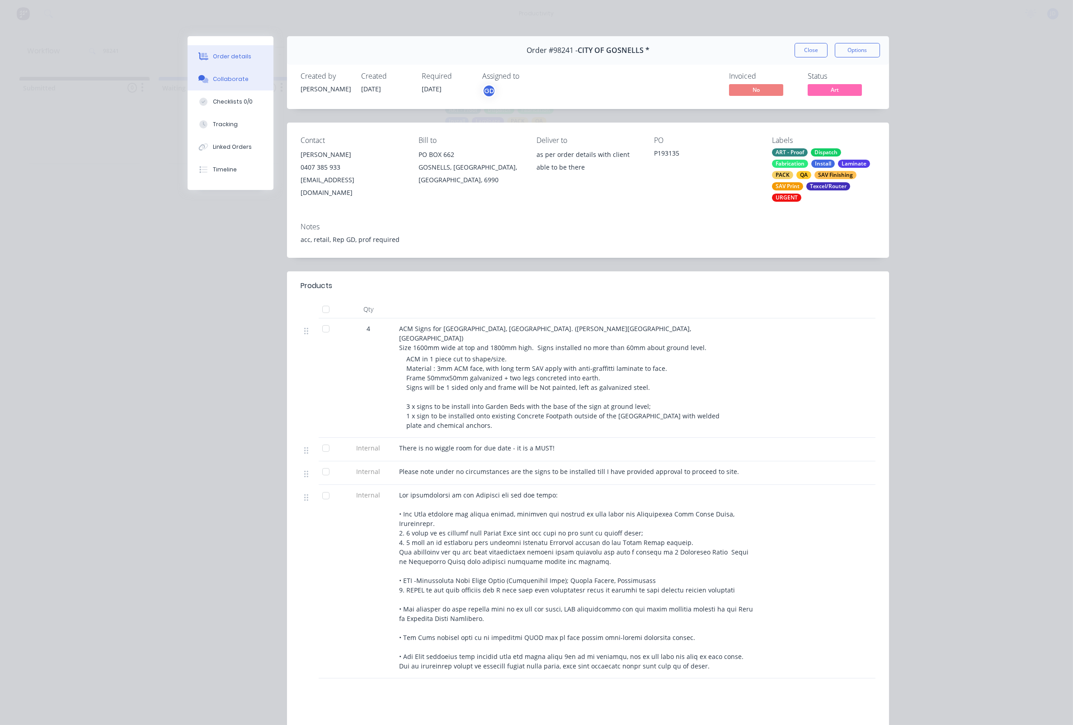
click at [223, 81] on div "Collaborate" at bounding box center [231, 79] width 36 height 8
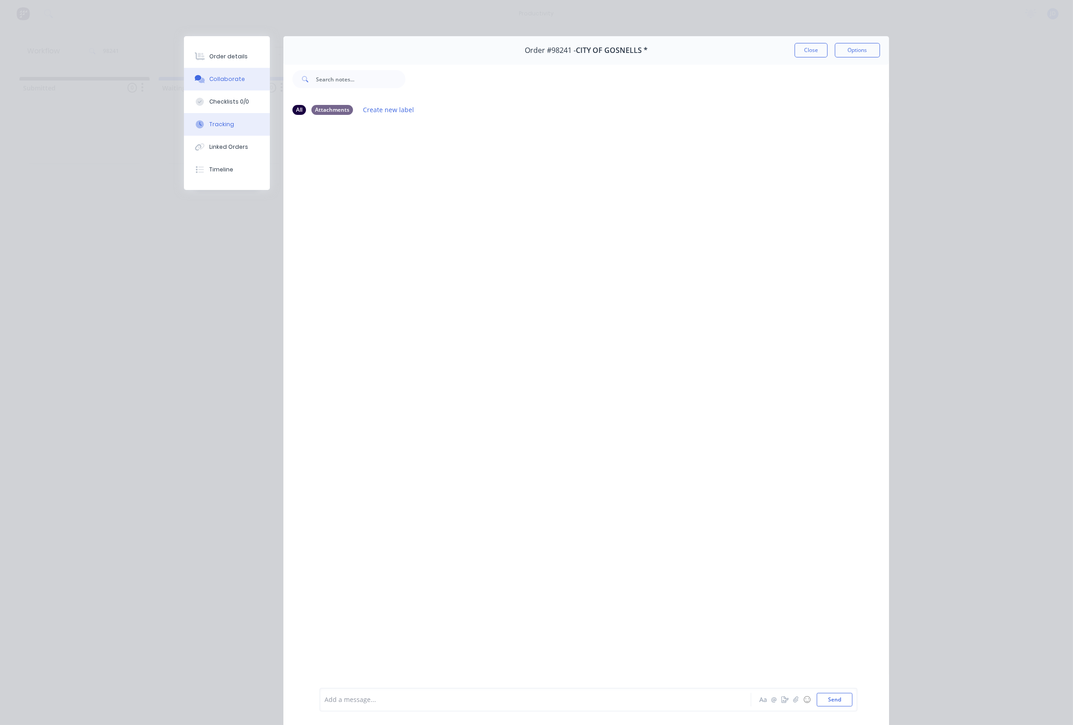
click at [226, 136] on button "Tracking" at bounding box center [227, 124] width 86 height 23
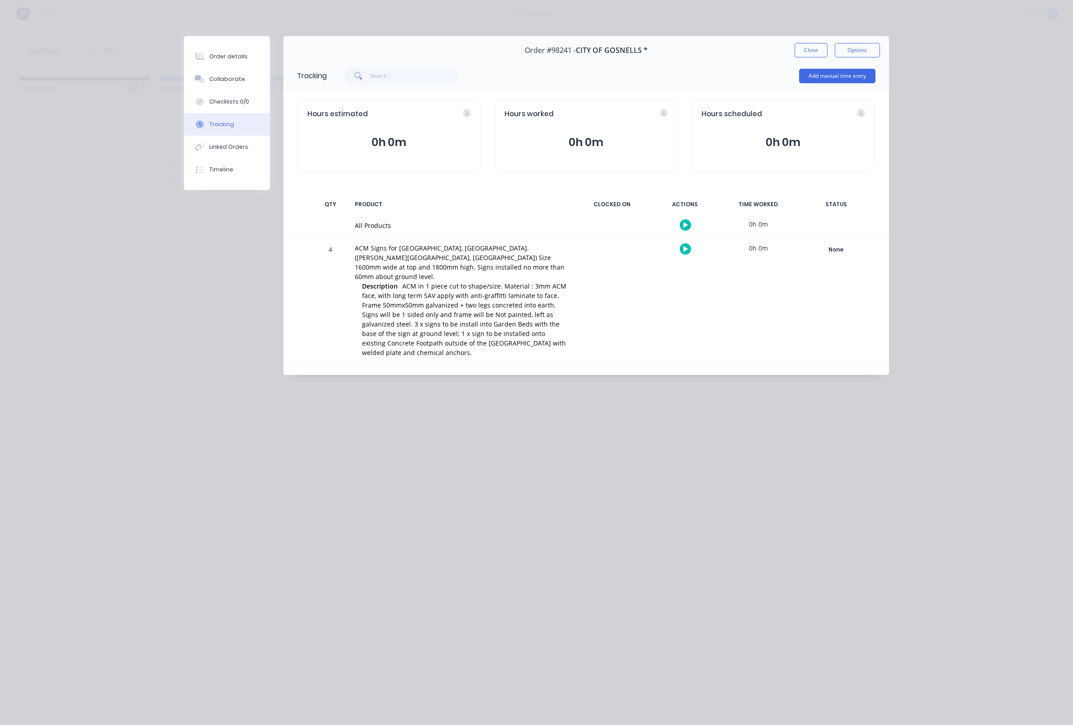
click at [684, 249] on icon "button" at bounding box center [686, 248] width 5 height 5
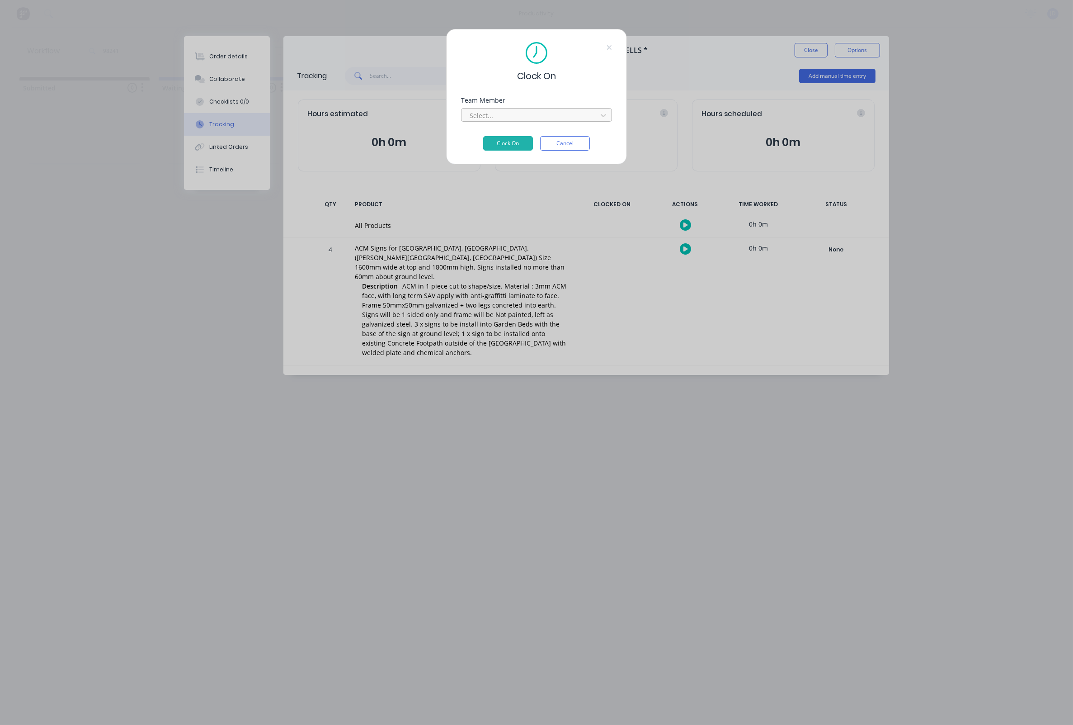
click at [500, 113] on div at bounding box center [531, 115] width 124 height 11
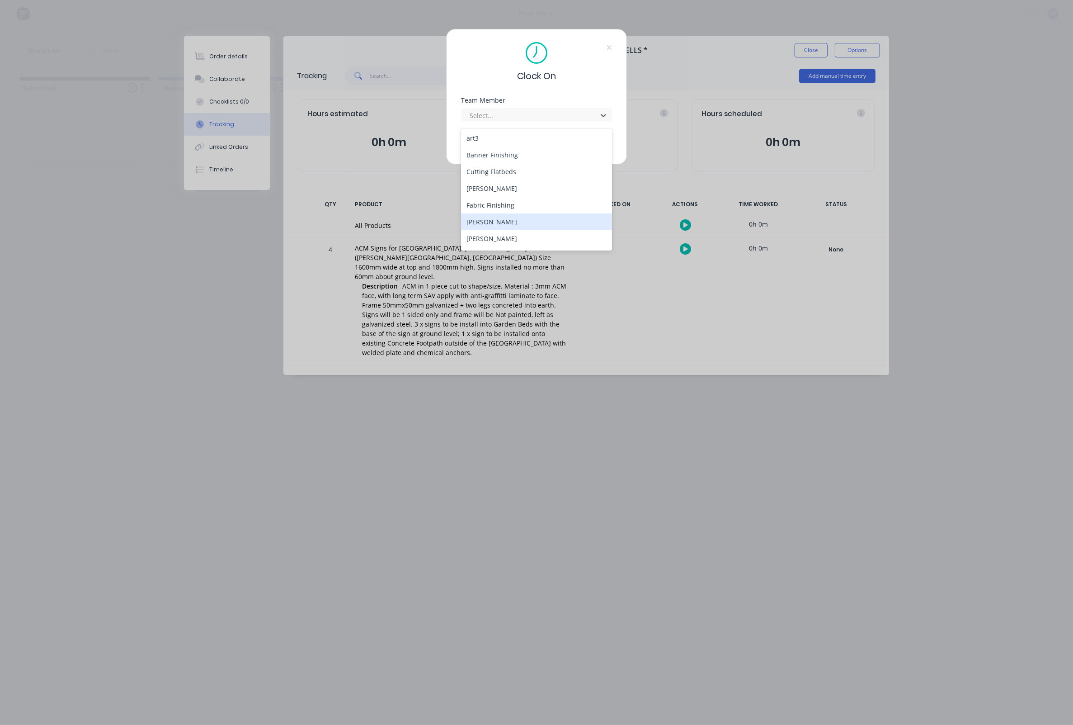
scroll to position [33, 0]
click at [487, 239] on div "[PERSON_NAME]" at bounding box center [536, 239] width 151 height 17
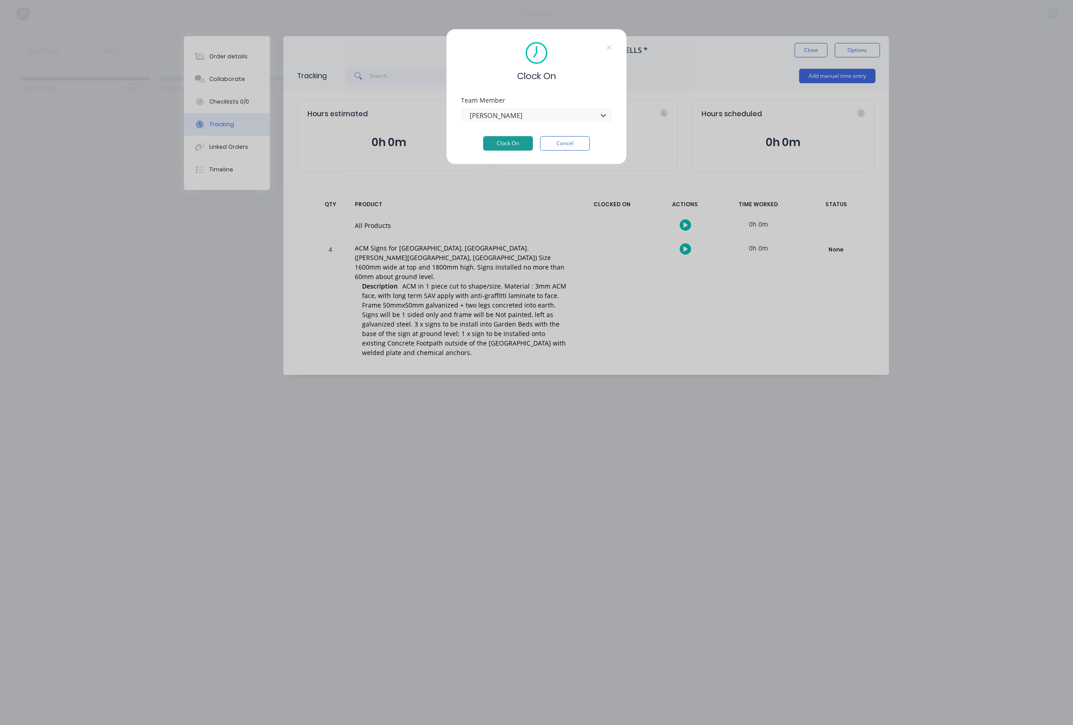
click at [510, 141] on button "Clock On" at bounding box center [508, 143] width 50 height 14
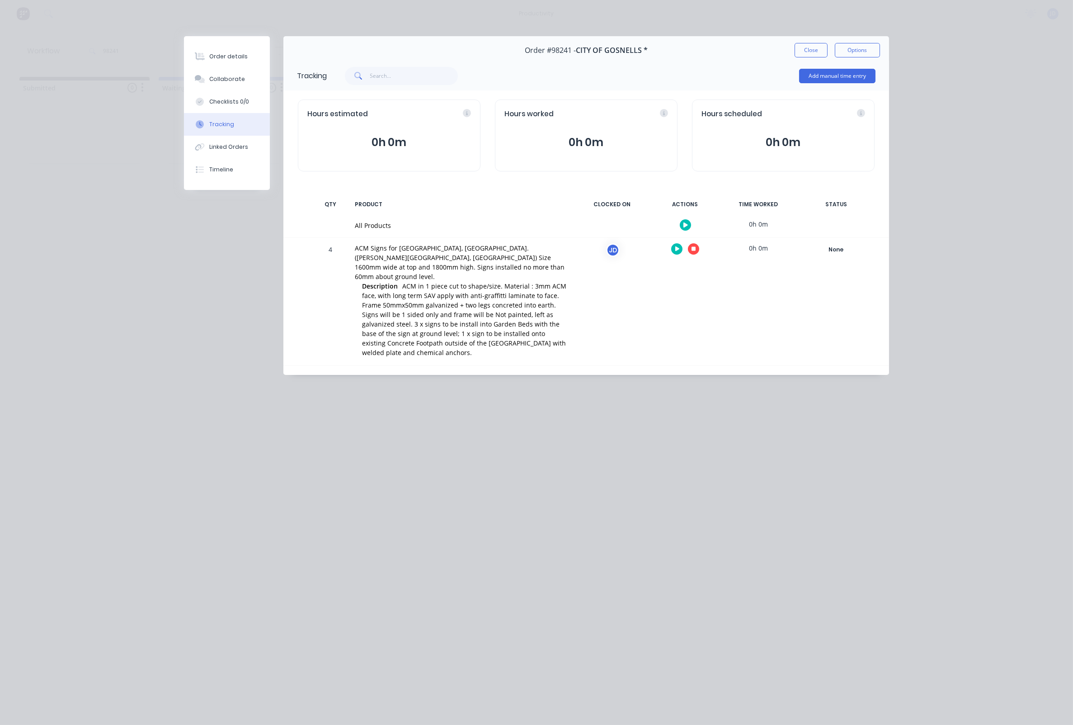
click at [694, 251] on icon "button" at bounding box center [694, 249] width 5 height 5
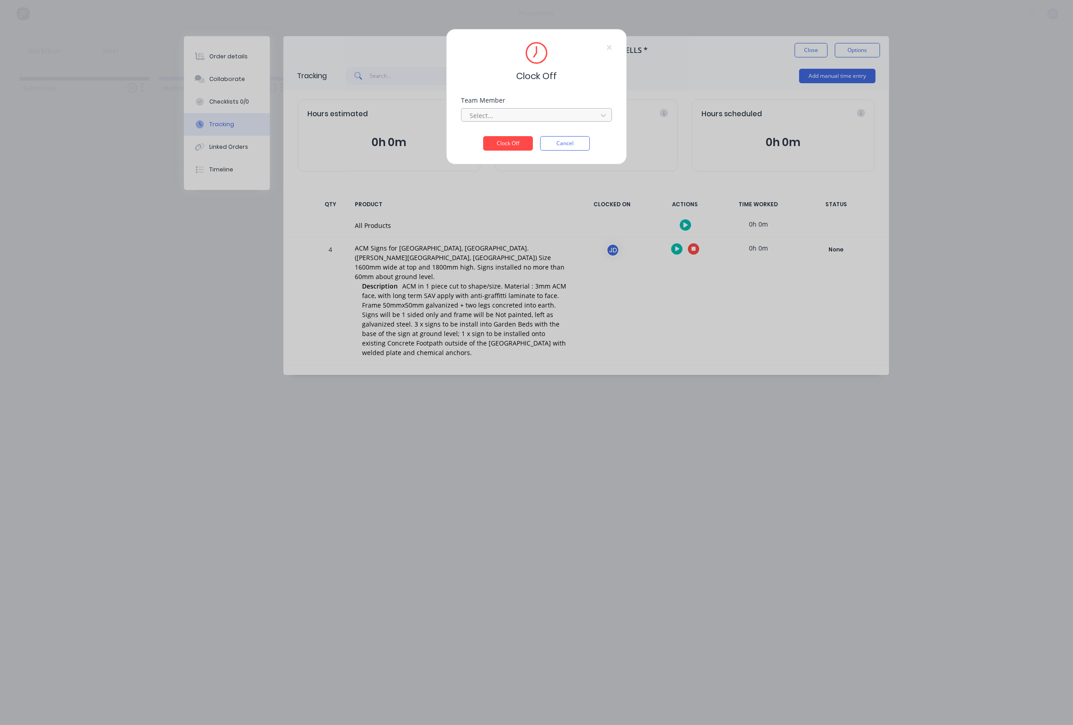
click at [511, 117] on div at bounding box center [531, 115] width 124 height 11
click at [496, 133] on div "[PERSON_NAME]" at bounding box center [536, 138] width 151 height 17
click at [497, 143] on button "Clock Off" at bounding box center [508, 143] width 50 height 14
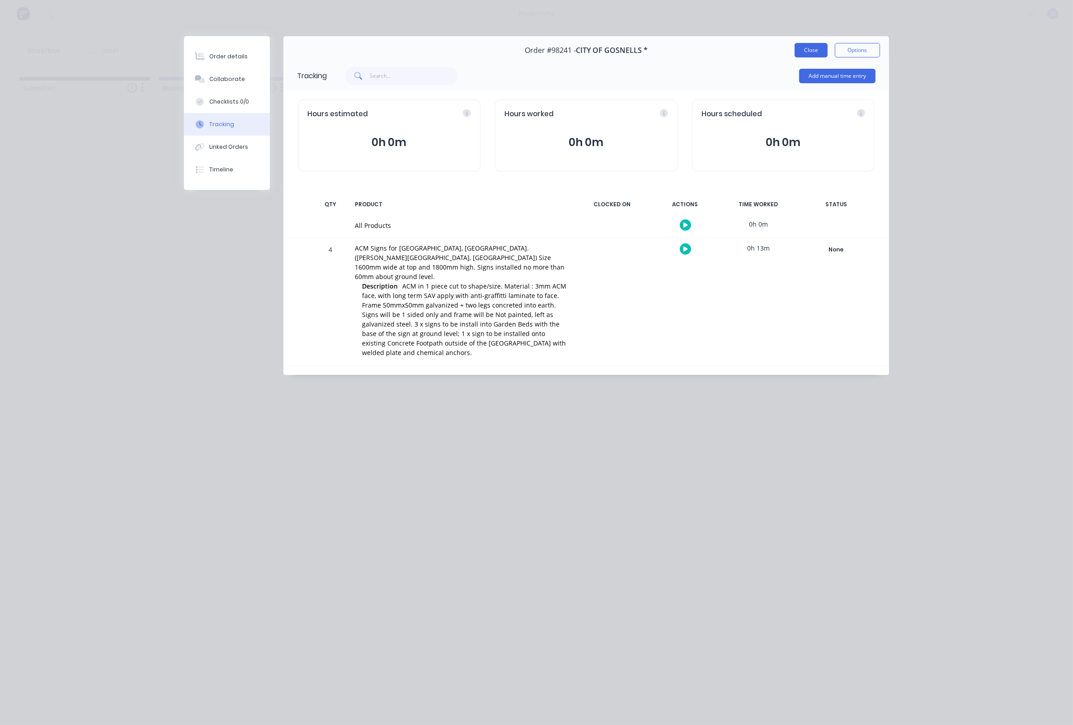
click at [826, 44] on button "Close" at bounding box center [811, 50] width 33 height 14
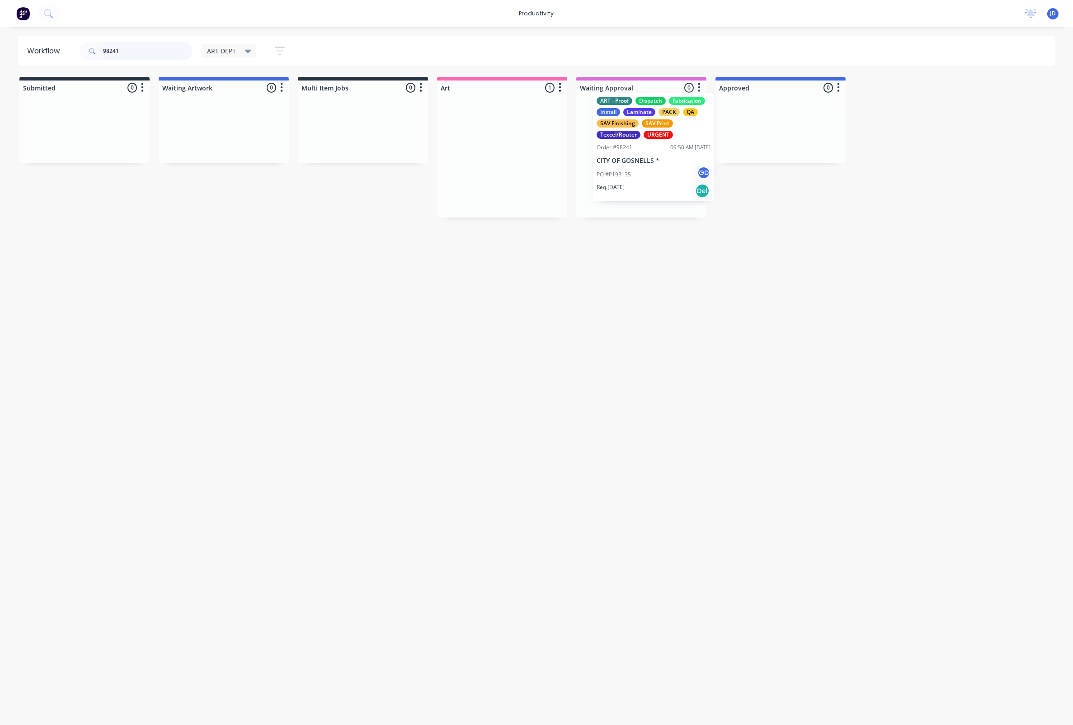
drag, startPoint x: 651, startPoint y: 153, endPoint x: 657, endPoint y: 152, distance: 5.9
click at [600, 181] on p "PO #P193135" at bounding box center [602, 184] width 34 height 8
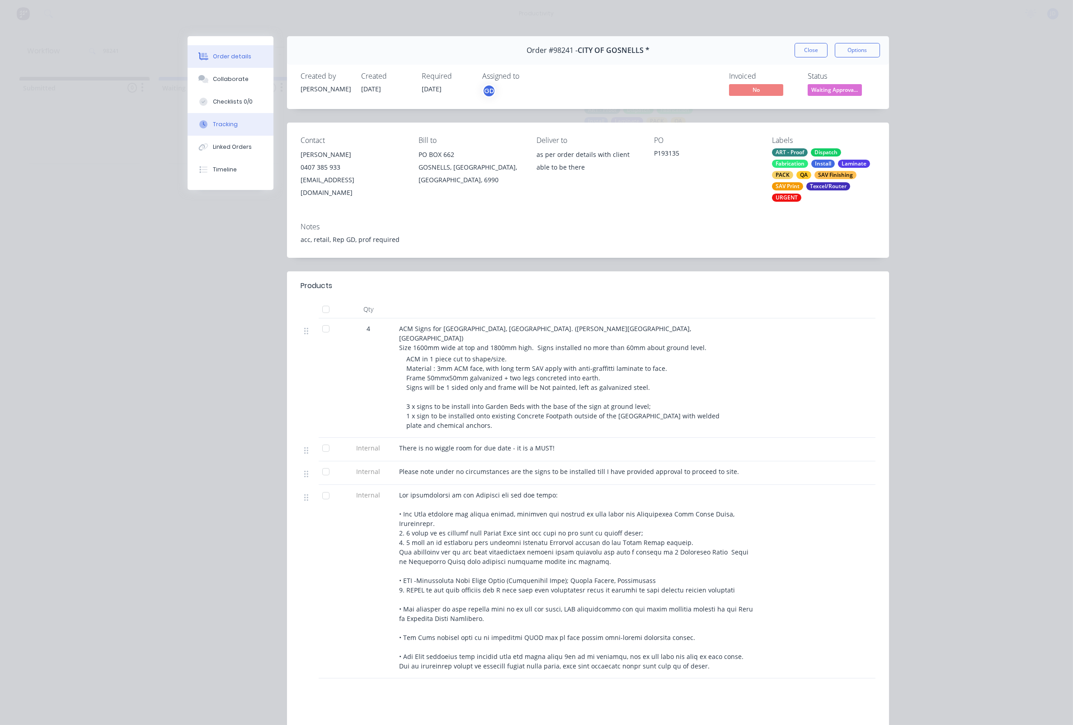
click at [228, 134] on button "Tracking" at bounding box center [231, 124] width 86 height 23
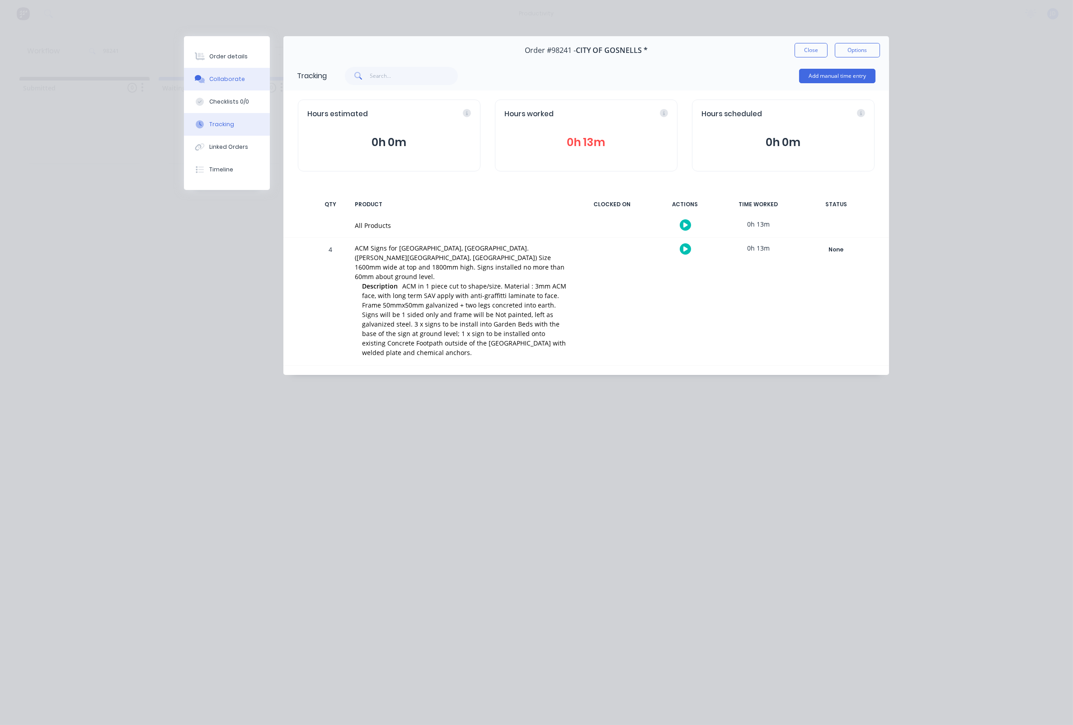
click at [240, 76] on div "Collaborate" at bounding box center [227, 79] width 36 height 8
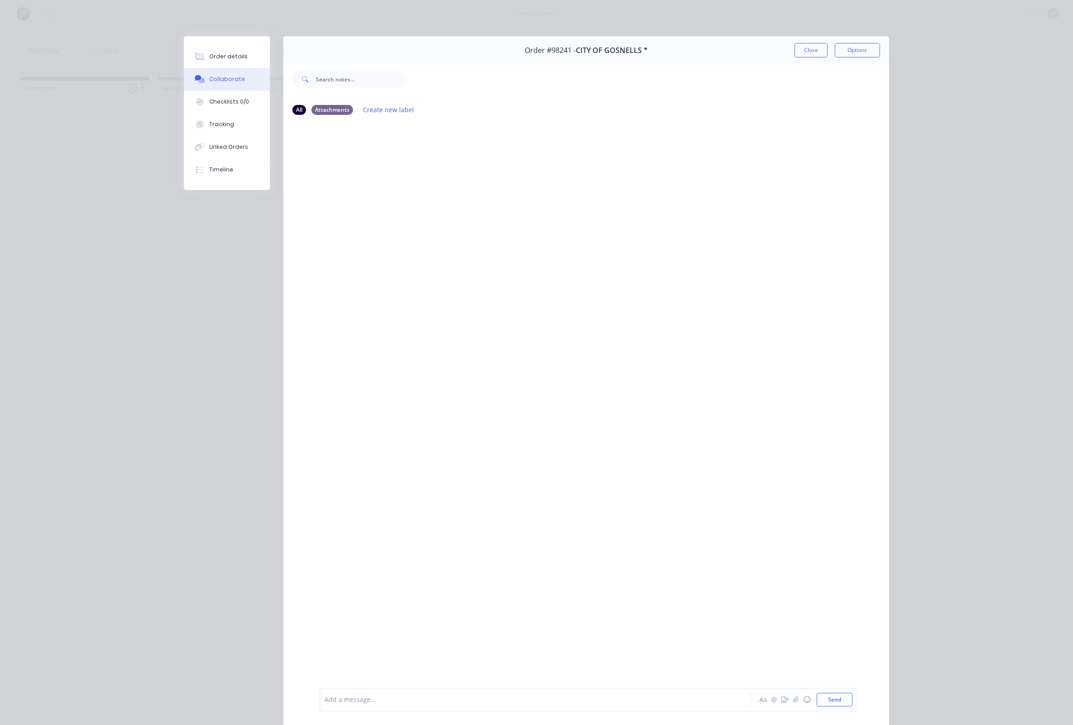
click at [812, 57] on button "Close" at bounding box center [811, 50] width 33 height 14
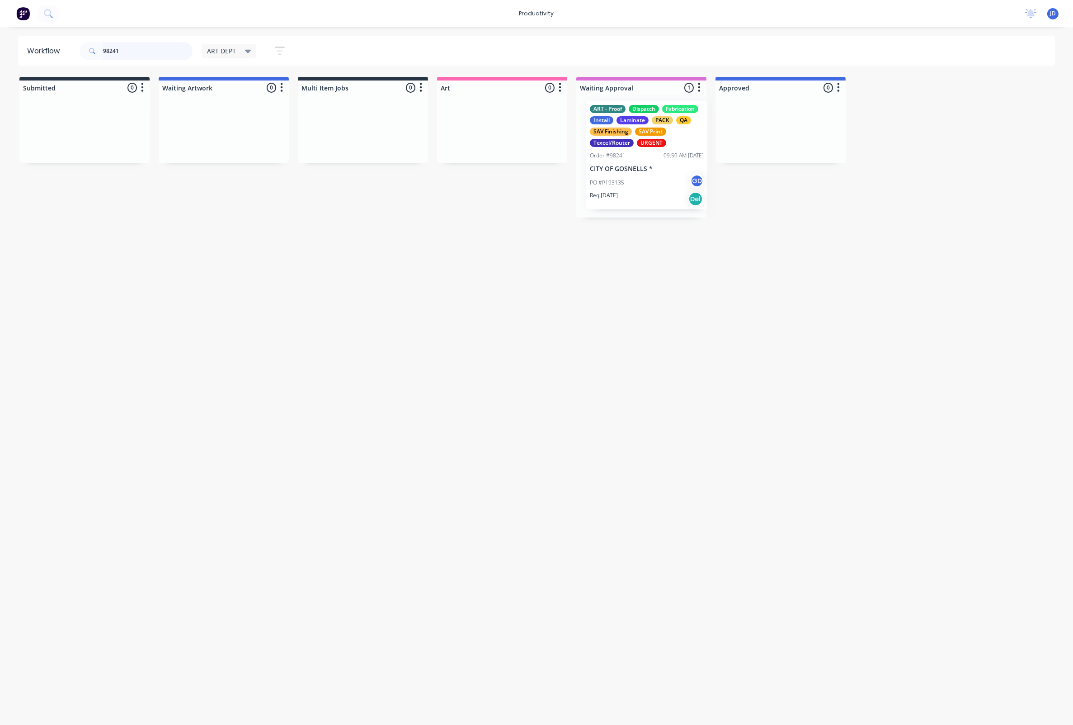
drag, startPoint x: 620, startPoint y: 162, endPoint x: 626, endPoint y: 160, distance: 6.5
click at [627, 160] on div "ART - Proof Dispatch Fabrication Install Laminate PACK QA SAV Finishing SAV Pri…" at bounding box center [641, 156] width 130 height 123
